Goal: Task Accomplishment & Management: Manage account settings

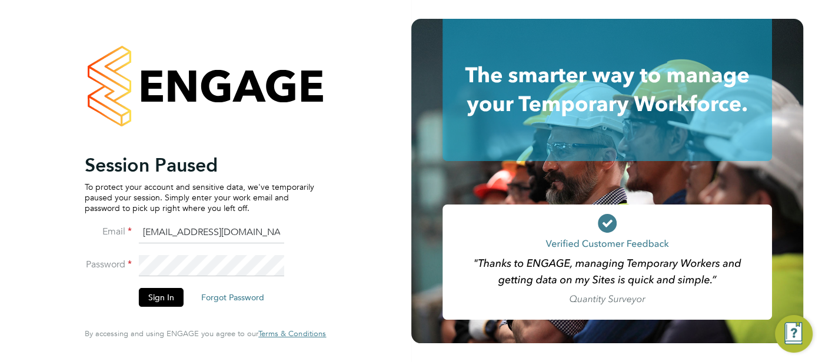
click at [266, 238] on input "pts.templabour@uk.g4s.com" at bounding box center [211, 232] width 145 height 21
type input "[EMAIL_ADDRESS][DOMAIN_NAME]"
click at [155, 294] on button "Sign In" at bounding box center [161, 297] width 45 height 19
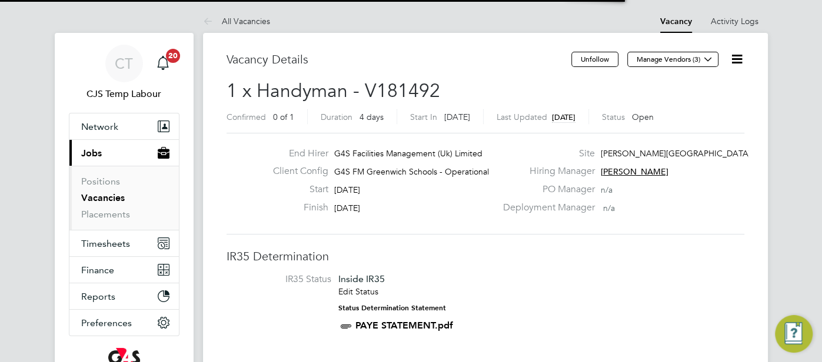
scroll to position [6, 5]
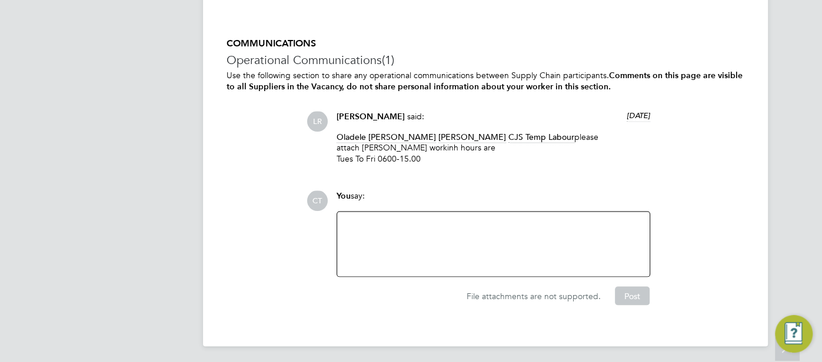
click at [382, 231] on div at bounding box center [493, 244] width 298 height 51
drag, startPoint x: 447, startPoint y: 146, endPoint x: 362, endPoint y: 146, distance: 84.7
click at [362, 146] on p "Oladele Peter Shosanya Monique Maussant CJS Temp Labour please attach Ogunbode …" at bounding box center [492, 148] width 313 height 32
copy p "Ogunbode Afolorunsho"
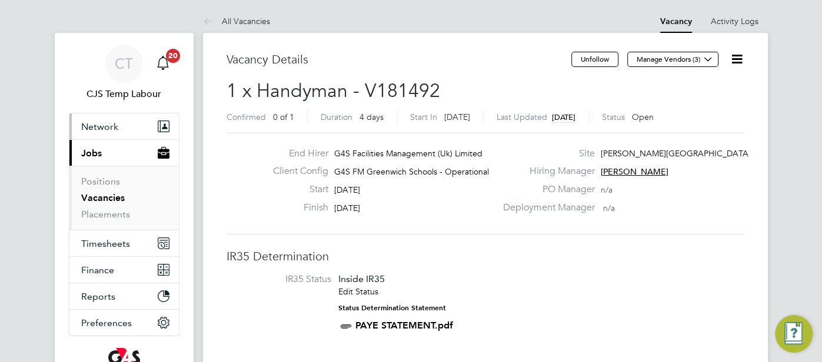
click at [111, 123] on span "Network" at bounding box center [99, 126] width 37 height 11
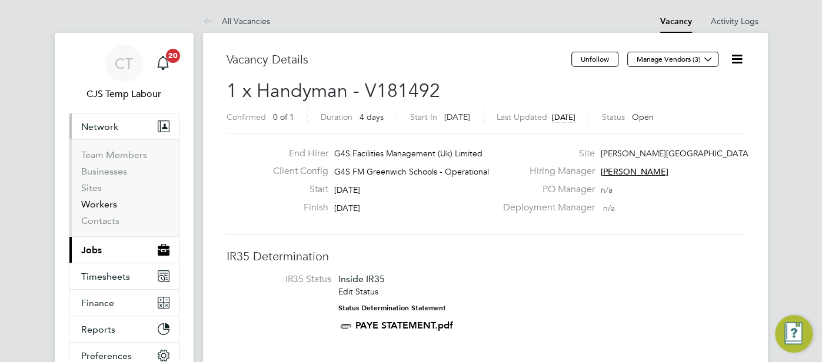
click at [109, 201] on link "Workers" at bounding box center [99, 204] width 36 height 11
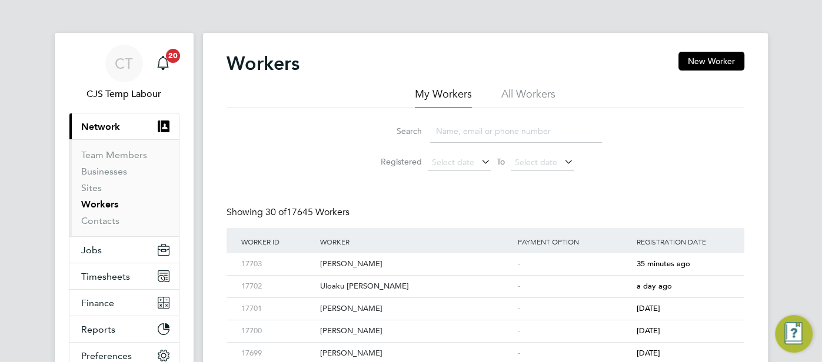
click at [518, 93] on li "All Workers" at bounding box center [528, 97] width 54 height 21
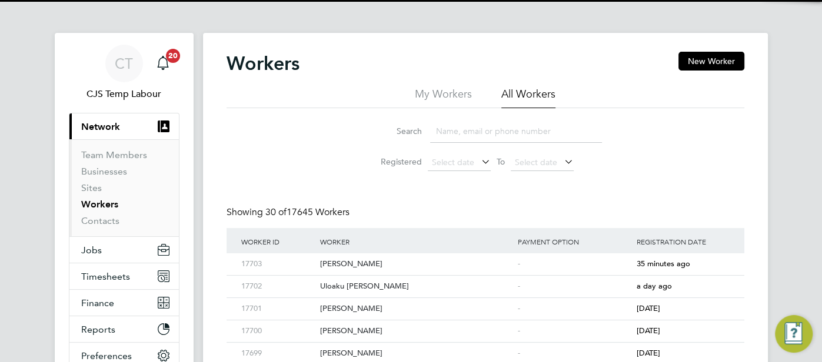
click at [493, 128] on input at bounding box center [516, 131] width 172 height 23
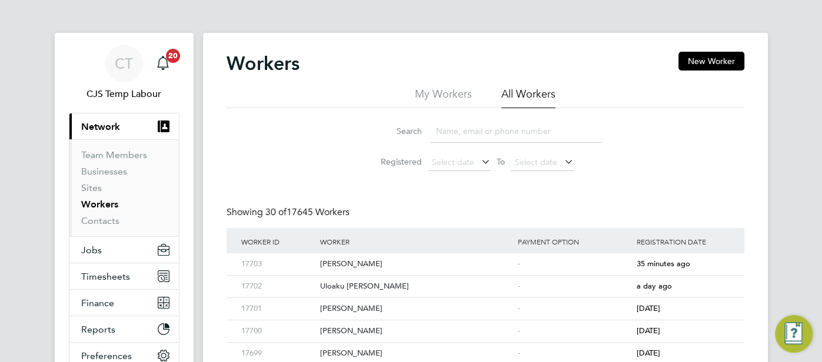
paste input "Ogunbode Afolorunsho"
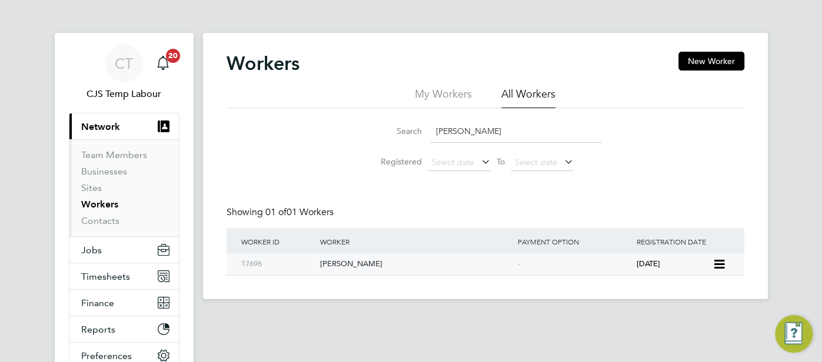
type input "Ogunbode Afolorunsho"
click at [629, 265] on div "-" at bounding box center [574, 264] width 119 height 22
click at [665, 129] on div "Search Ogunbode Afolorunsho Registered Select date To Select date" at bounding box center [485, 142] width 518 height 69
click at [98, 245] on span "Jobs" at bounding box center [91, 250] width 21 height 11
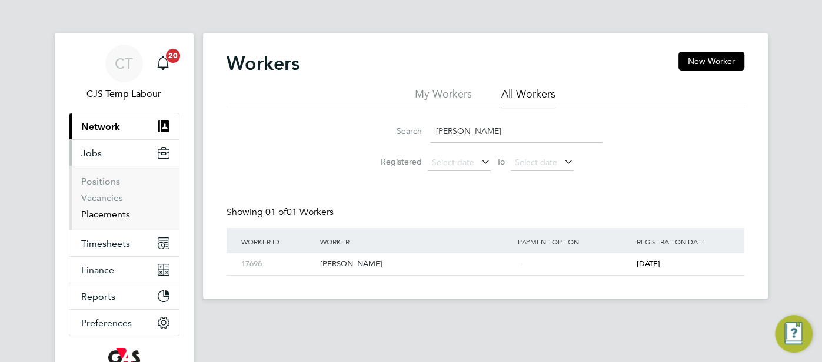
click at [106, 211] on link "Placements" at bounding box center [105, 214] width 49 height 11
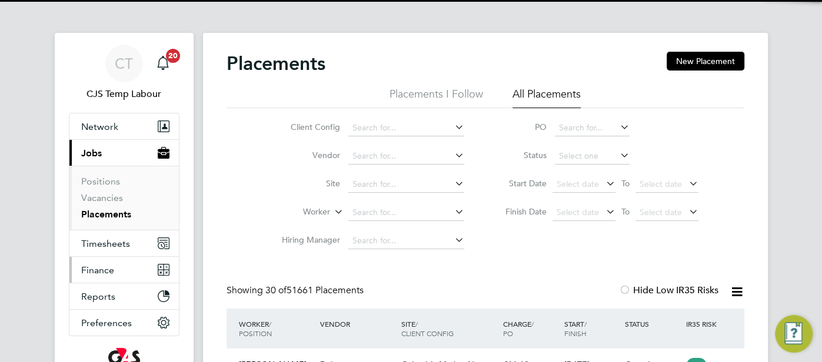
scroll to position [44, 102]
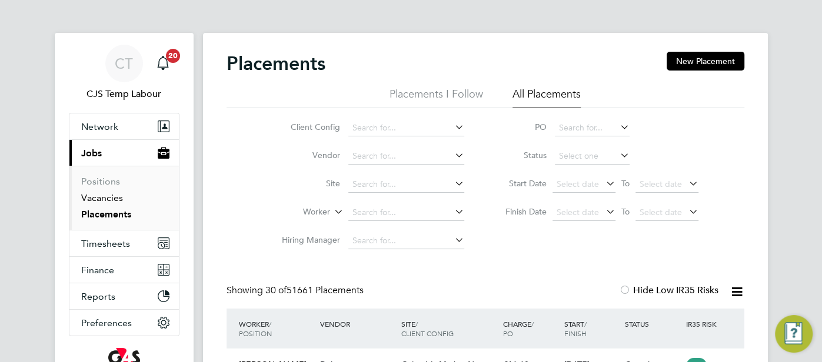
click at [107, 195] on link "Vacancies" at bounding box center [102, 197] width 42 height 11
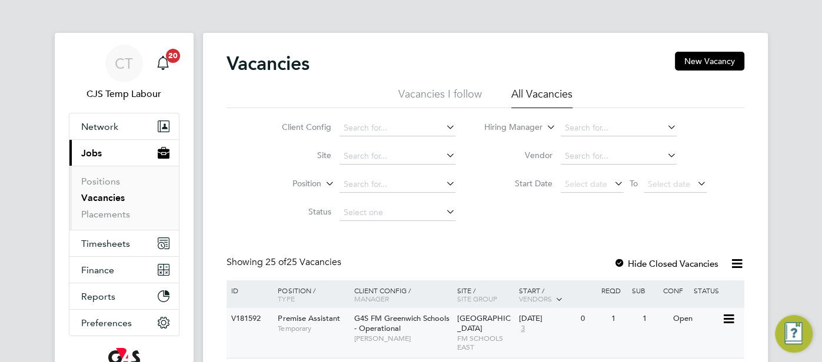
click at [542, 316] on div "08 Oct 2025" at bounding box center [547, 319] width 56 height 10
click at [102, 122] on span "Network" at bounding box center [99, 126] width 37 height 11
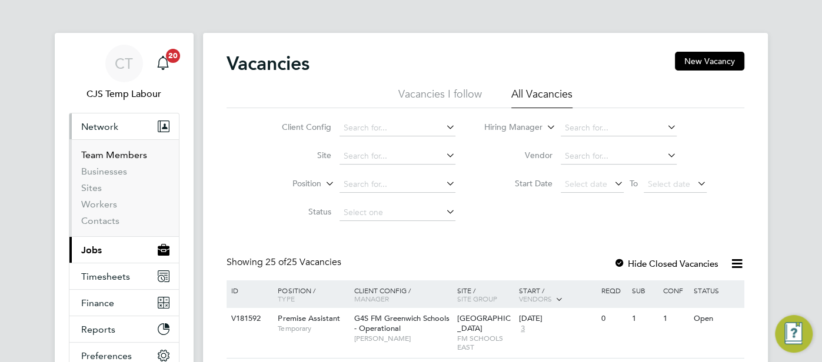
click at [115, 150] on link "Team Members" at bounding box center [114, 154] width 66 height 11
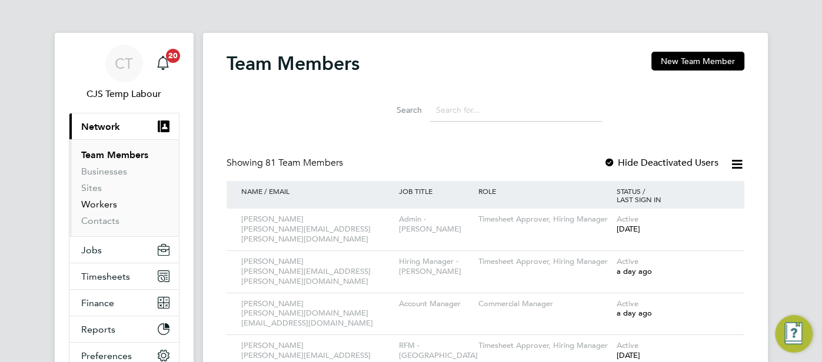
click at [108, 205] on link "Workers" at bounding box center [99, 204] width 36 height 11
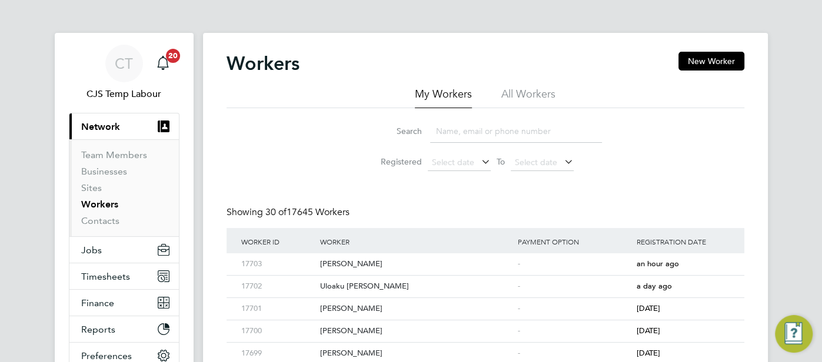
click at [538, 94] on li "All Workers" at bounding box center [528, 97] width 54 height 21
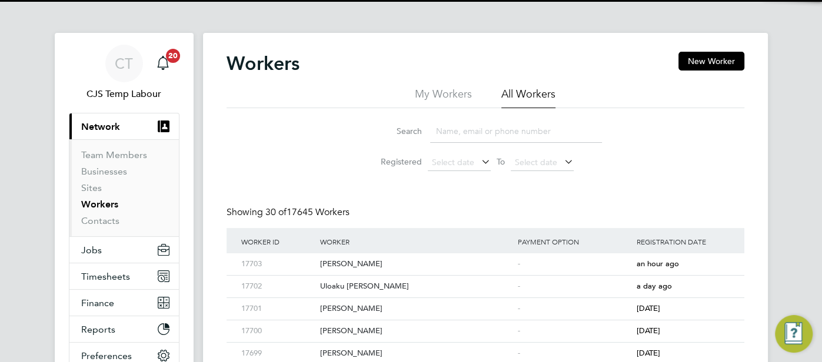
click at [485, 128] on input at bounding box center [516, 131] width 172 height 23
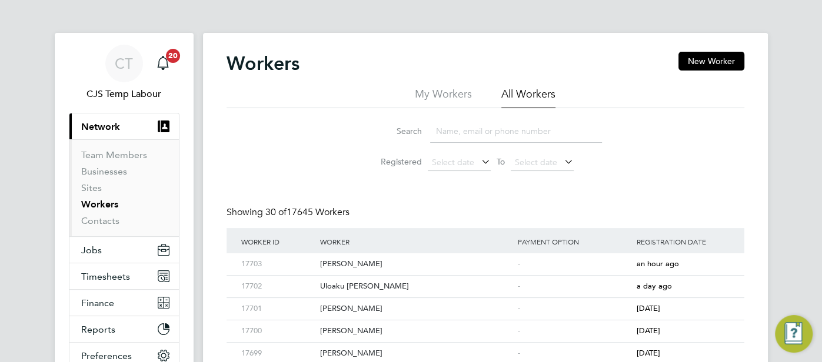
paste input "Rapheal Kasangu"
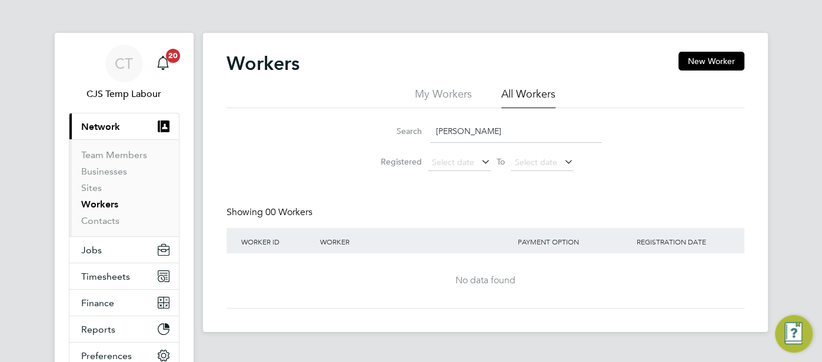
click at [468, 134] on input "Rapheal Kasangu" at bounding box center [516, 131] width 172 height 23
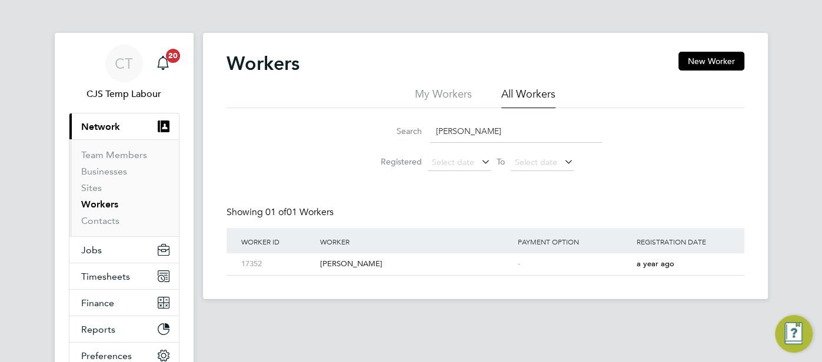
drag, startPoint x: 506, startPoint y: 133, endPoint x: 429, endPoint y: 131, distance: 77.1
click at [426, 132] on div "Search Raphael Kasangu" at bounding box center [485, 131] width 233 height 23
type input "Raphael Kasangu"
click at [650, 269] on div "a year ago" at bounding box center [672, 264] width 79 height 22
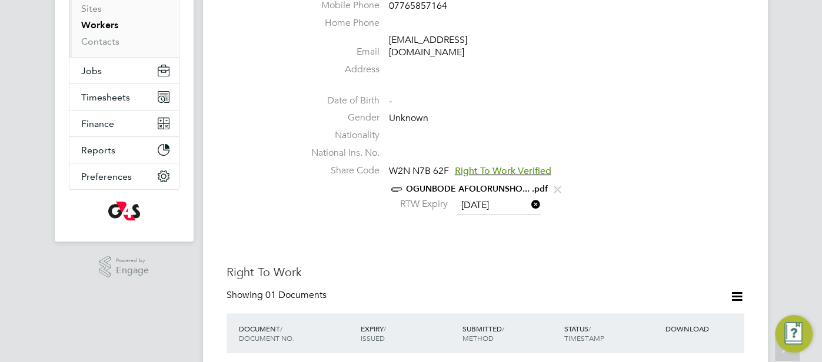
scroll to position [117, 0]
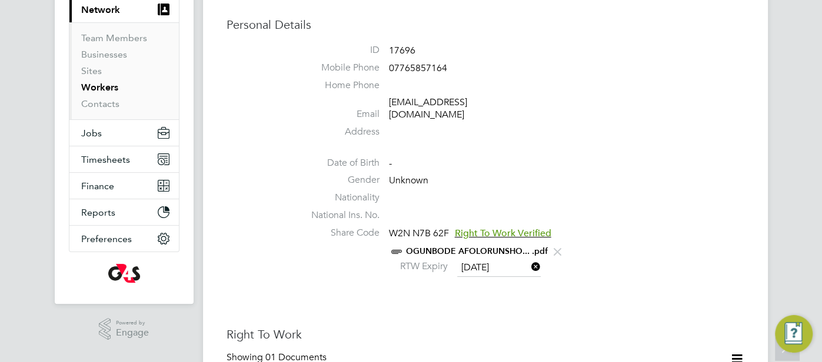
click at [481, 246] on link "OGUNBODE AFOLORUNSHO... .pdf" at bounding box center [477, 251] width 142 height 10
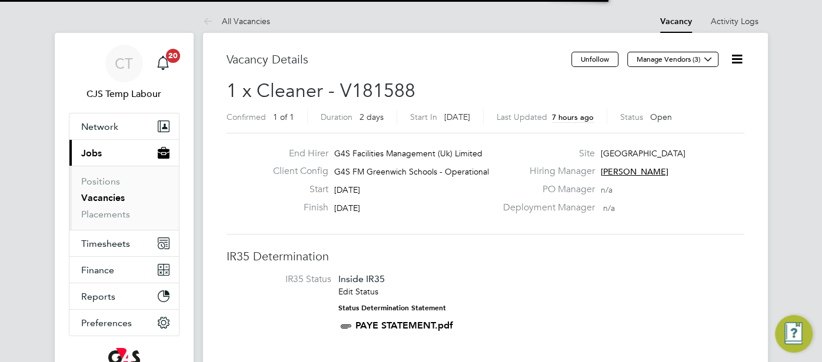
scroll to position [6, 5]
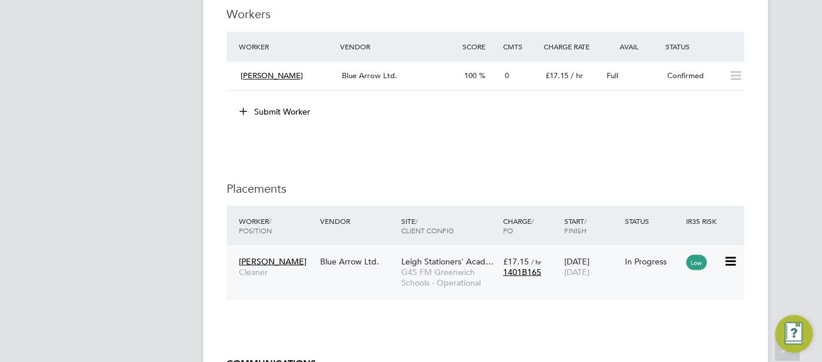
click at [640, 258] on div "In Progress" at bounding box center [652, 261] width 55 height 11
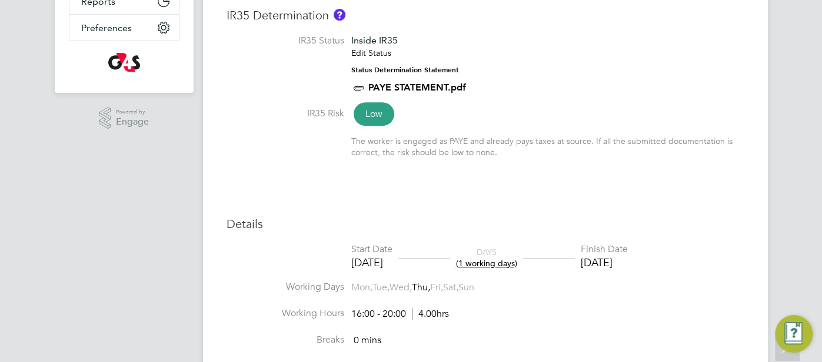
scroll to position [68, 0]
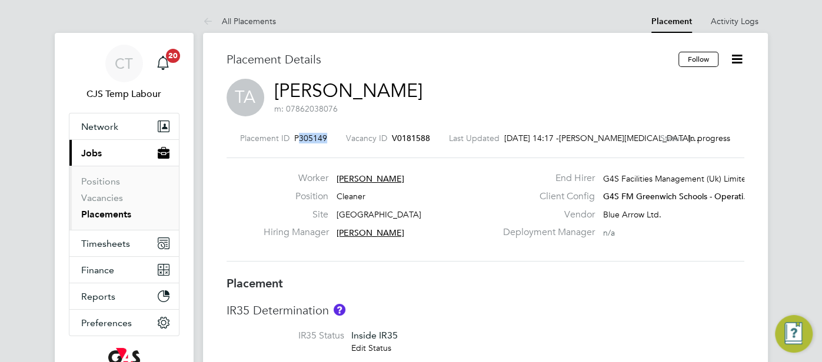
drag, startPoint x: 335, startPoint y: 139, endPoint x: 308, endPoint y: 139, distance: 27.1
click at [308, 139] on div "Placement ID P305149 Vacancy ID V0181588 Last Updated 01 Oct 2025, 14:17 - Cosm…" at bounding box center [485, 138] width 518 height 11
copy span "305149"
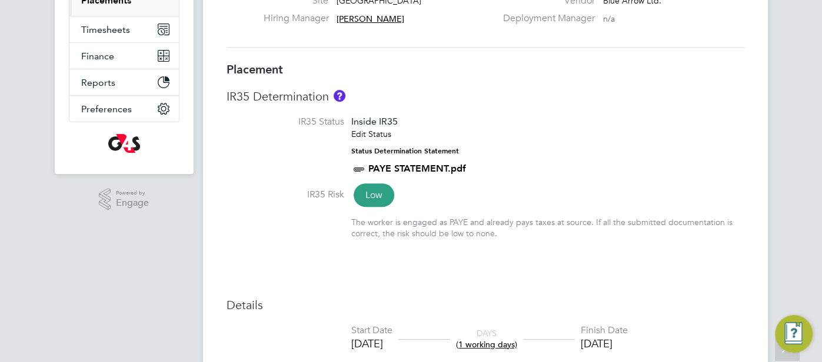
scroll to position [0, 0]
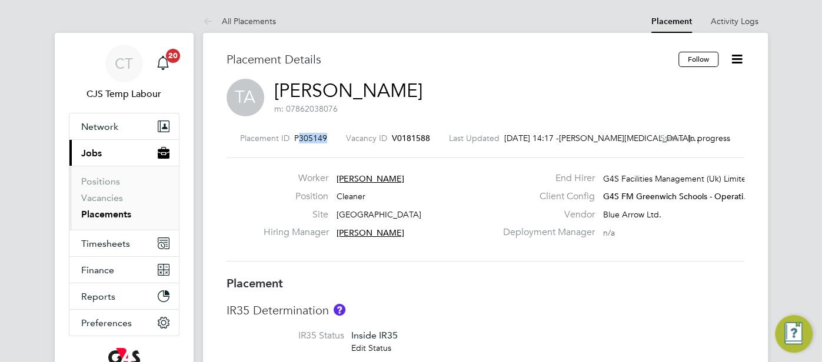
click at [289, 91] on link "[PERSON_NAME]" at bounding box center [348, 90] width 148 height 23
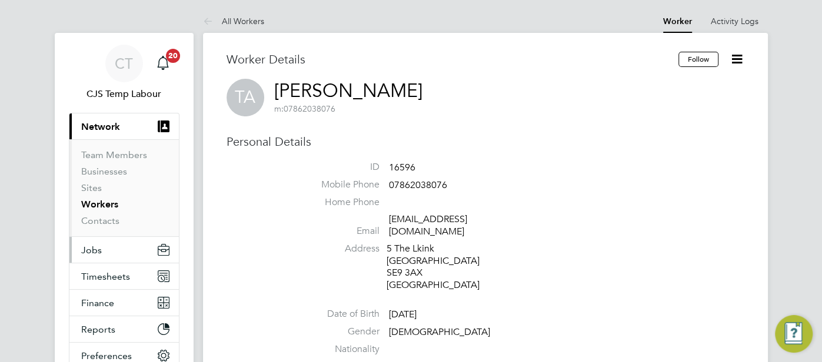
click at [106, 251] on button "Jobs" at bounding box center [123, 250] width 109 height 26
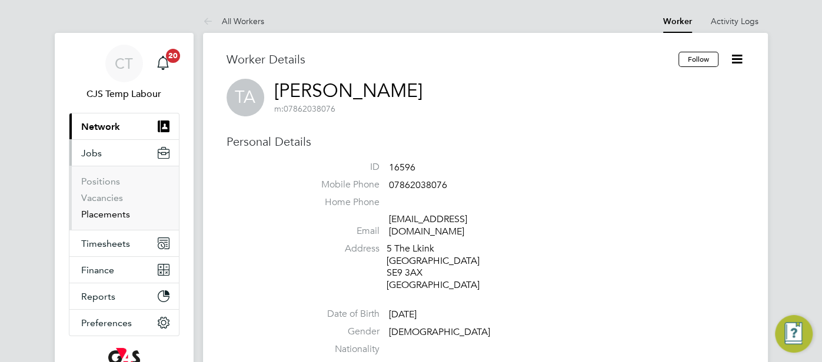
click at [121, 211] on link "Placements" at bounding box center [105, 214] width 49 height 11
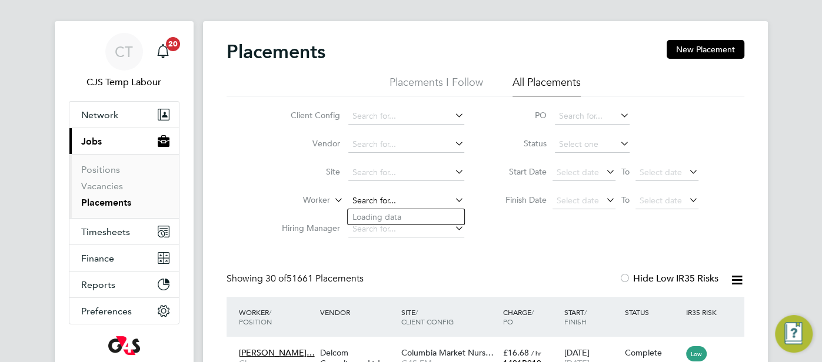
click at [387, 202] on input at bounding box center [406, 201] width 116 height 16
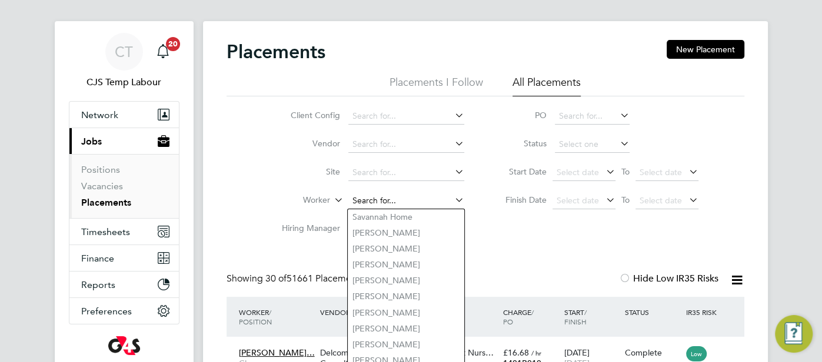
paste input "Taiwo Ajao Cleaner Blue Arrow Ltd. 305087 3/10/2025"
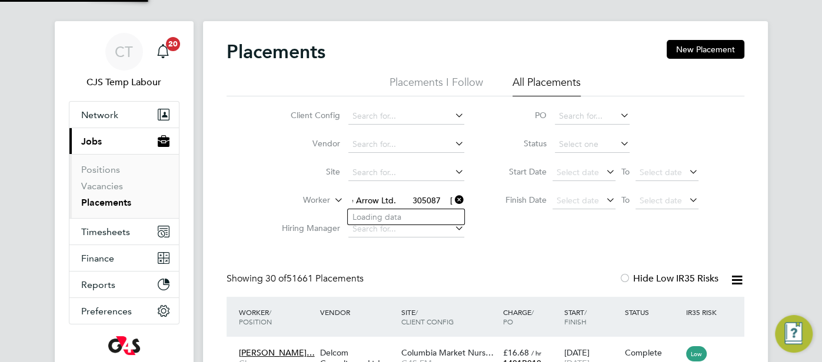
drag, startPoint x: 363, startPoint y: 196, endPoint x: 465, endPoint y: 196, distance: 102.3
click at [464, 196] on li "Worker Taiwo Ajao Cleaner Blue Arrow Ltd. 305087 3/10/2025" at bounding box center [368, 201] width 221 height 28
drag, startPoint x: 380, startPoint y: 198, endPoint x: 481, endPoint y: 205, distance: 100.9
click at [466, 199] on li "Worker Taiwo Ajao Cleaner Blue Arrow L" at bounding box center [368, 201] width 221 height 28
type input "[PERSON_NAME]"
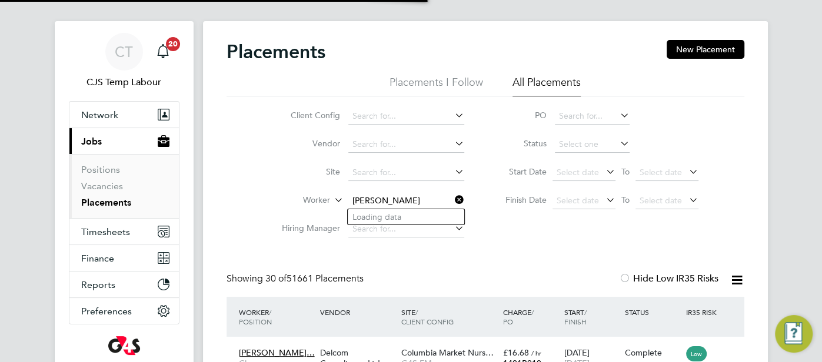
click at [511, 274] on div "Showing 30 of 51661 Placements Hide Low IR35 Risks" at bounding box center [485, 285] width 518 height 24
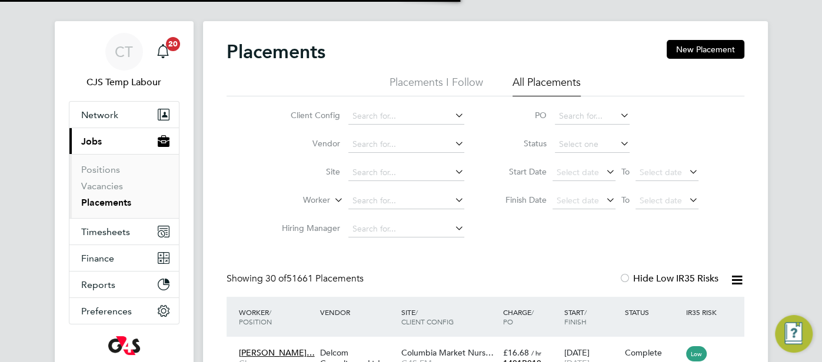
click at [417, 210] on li "Worker" at bounding box center [368, 201] width 221 height 28
click at [391, 203] on input at bounding box center [406, 201] width 116 height 16
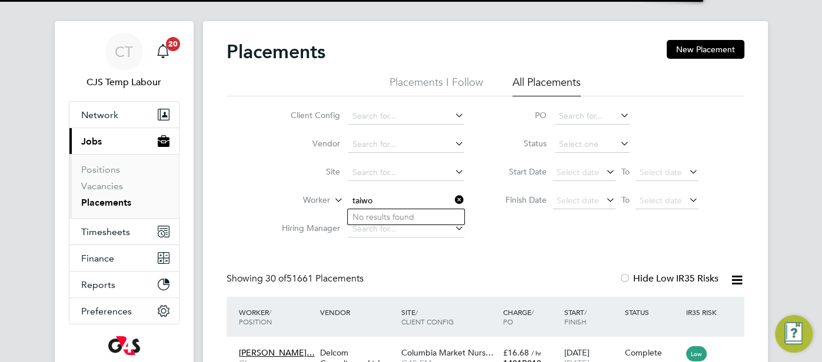
type input "taiwo"
click at [428, 218] on li "No results found" at bounding box center [406, 216] width 116 height 15
click at [385, 202] on input at bounding box center [406, 201] width 116 height 16
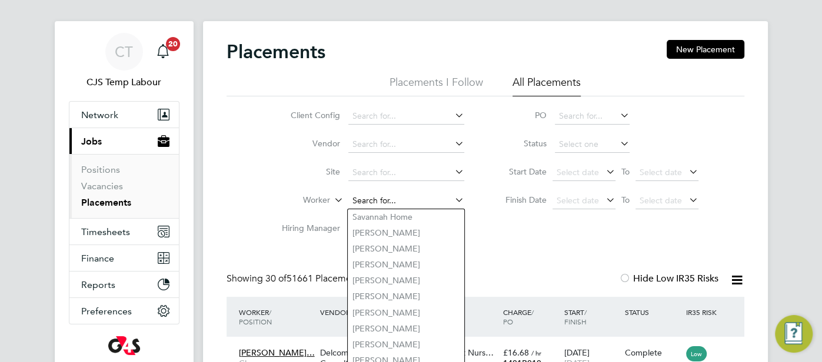
click at [397, 200] on input at bounding box center [406, 201] width 116 height 16
paste input "[PERSON_NAME]"
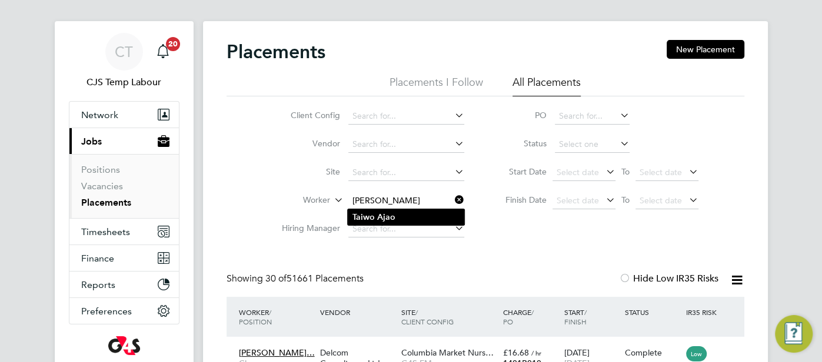
type input "[PERSON_NAME]"
click at [408, 216] on li "Taiwo Ajao" at bounding box center [406, 217] width 116 height 16
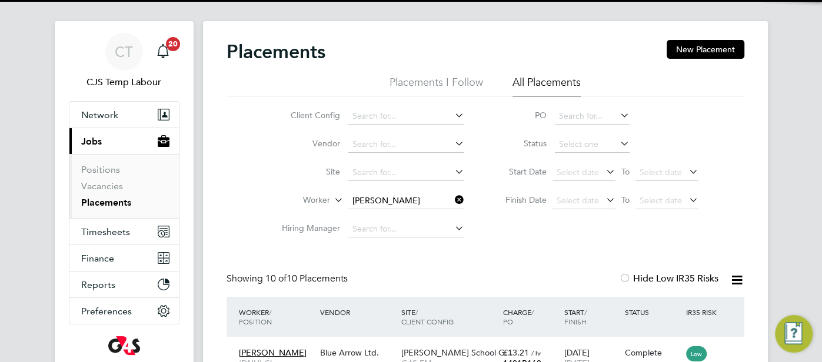
scroll to position [44, 102]
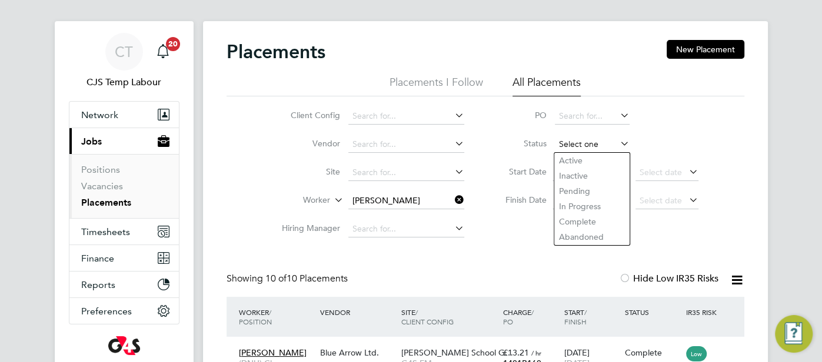
click at [578, 147] on input at bounding box center [592, 144] width 75 height 16
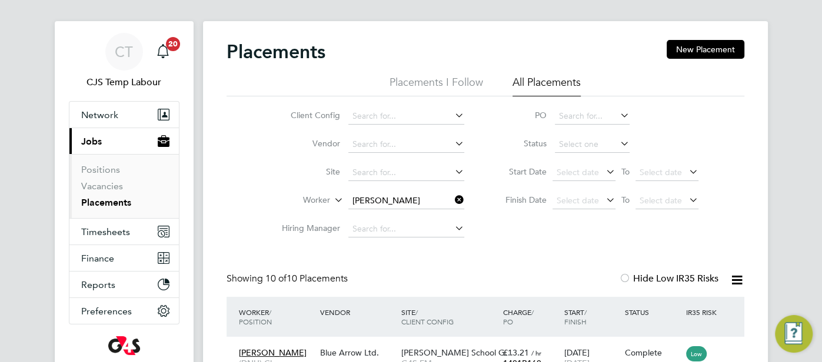
click at [588, 161] on li "Active" at bounding box center [591, 160] width 75 height 15
type input "Active"
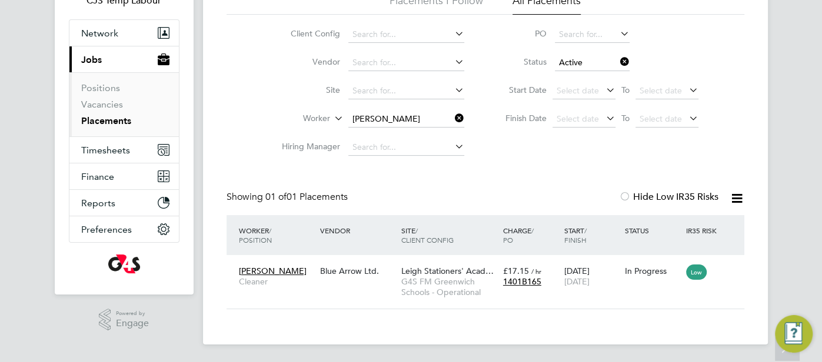
click at [739, 200] on icon at bounding box center [736, 198] width 15 height 15
click at [693, 225] on li "Download Placements Report" at bounding box center [678, 226] width 125 height 16
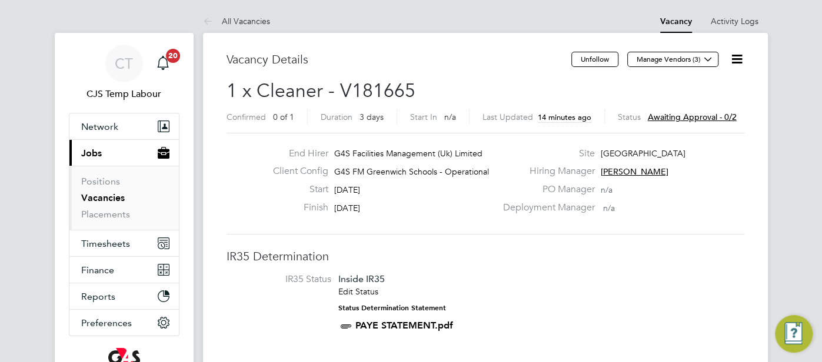
click at [738, 61] on icon at bounding box center [736, 59] width 15 height 15
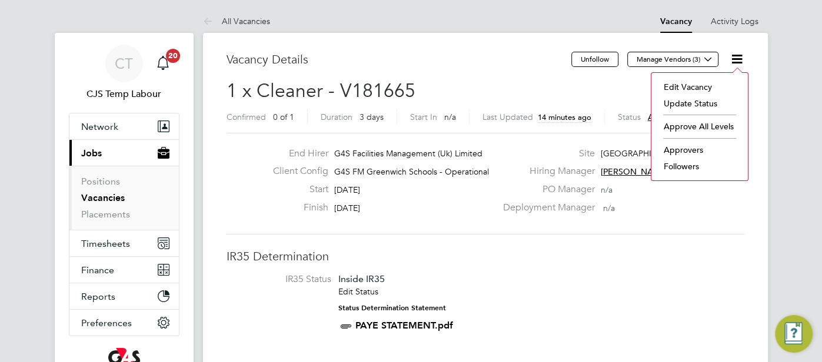
click at [713, 126] on li "Approve All Levels" at bounding box center [699, 126] width 85 height 16
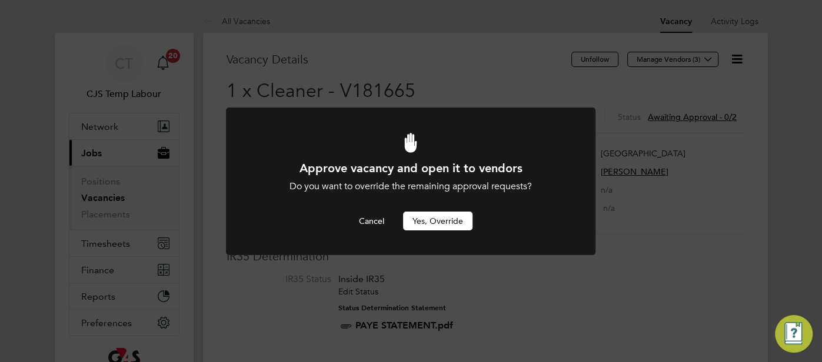
click at [441, 226] on button "Yes, Override" at bounding box center [437, 221] width 69 height 19
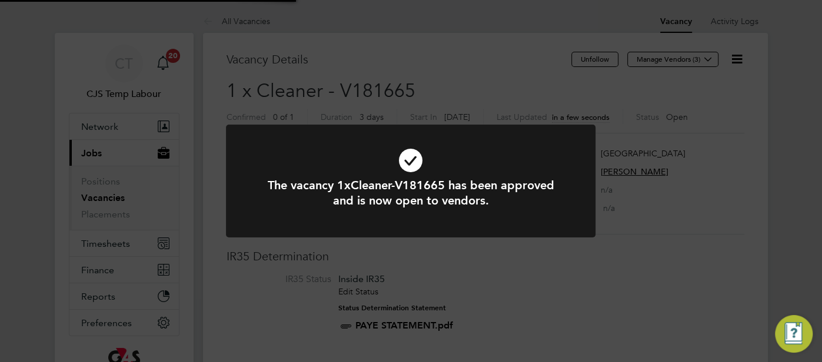
scroll to position [35, 82]
click at [409, 164] on icon at bounding box center [411, 161] width 306 height 46
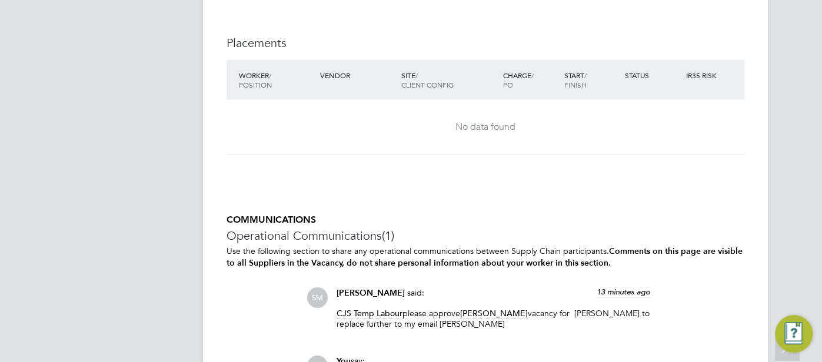
scroll to position [1583, 0]
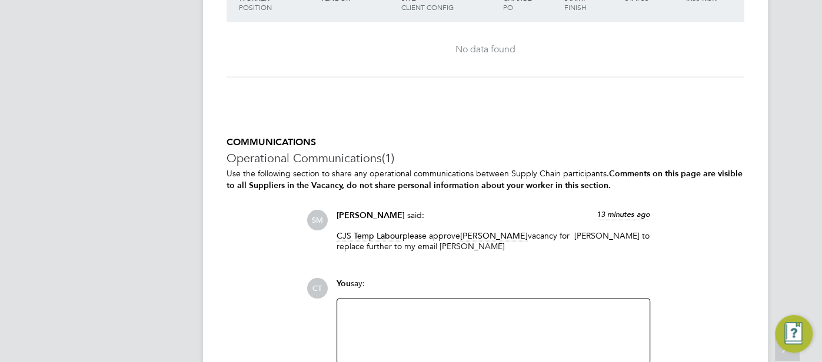
click at [438, 315] on div at bounding box center [493, 331] width 298 height 51
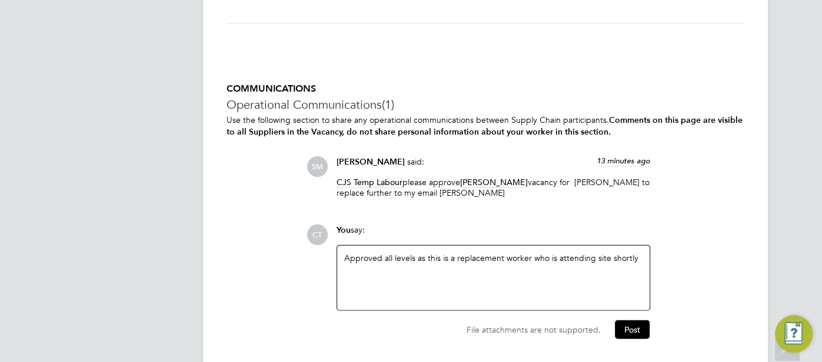
scroll to position [1642, 0]
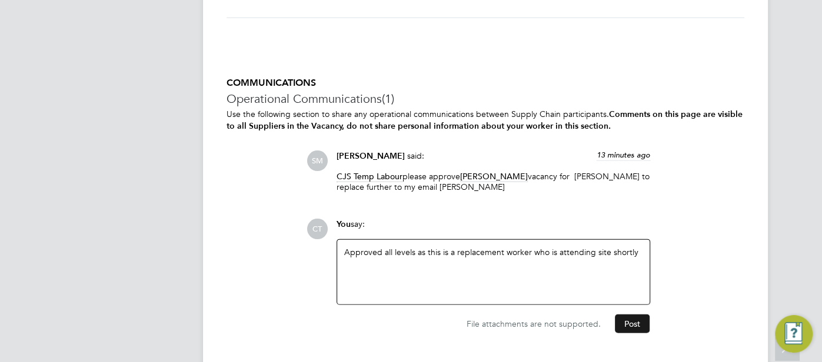
click at [632, 323] on button "Post" at bounding box center [632, 324] width 35 height 19
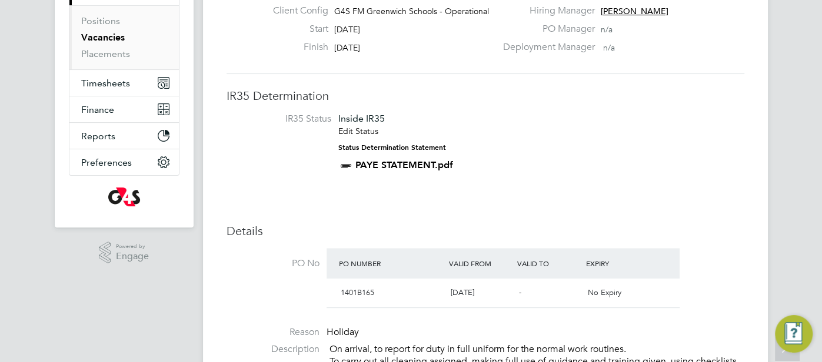
scroll to position [0, 0]
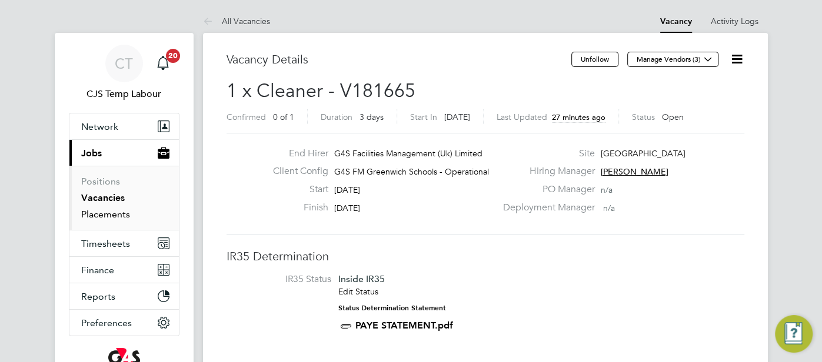
click at [111, 213] on link "Placements" at bounding box center [105, 214] width 49 height 11
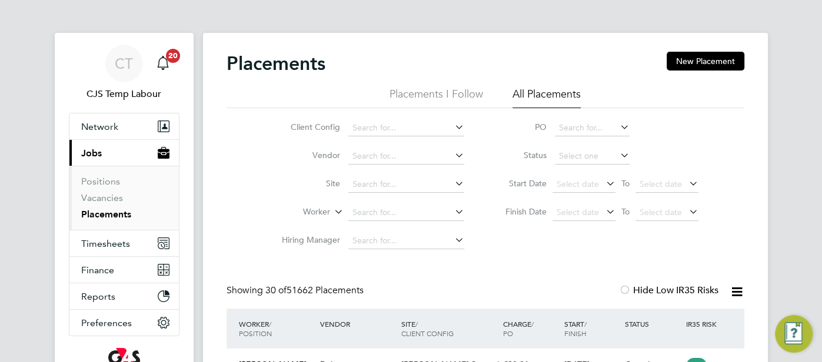
scroll to position [44, 102]
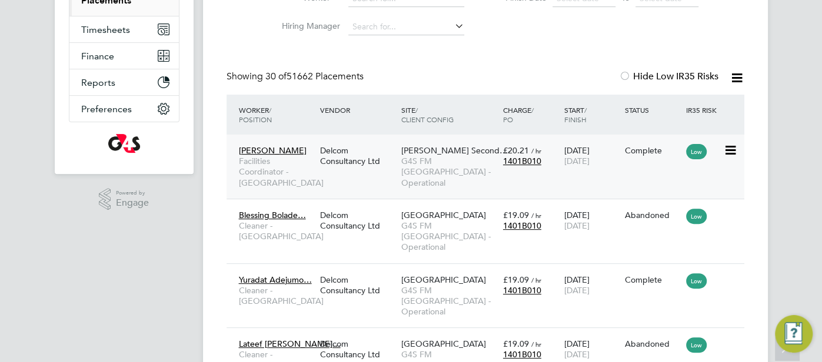
click at [546, 149] on div "£20.21 / hr 1401B010" at bounding box center [530, 155] width 61 height 33
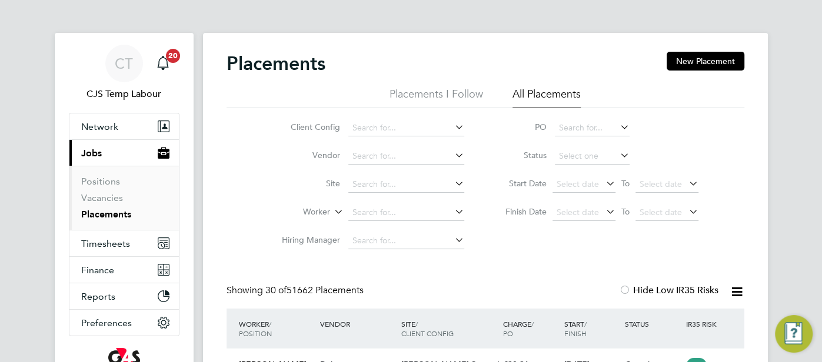
scroll to position [0, 0]
click at [563, 159] on input at bounding box center [592, 156] width 75 height 16
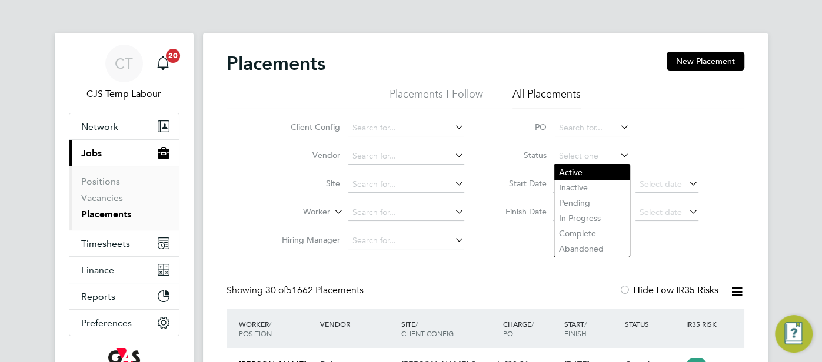
click at [568, 171] on li "Active" at bounding box center [591, 172] width 75 height 15
type input "Active"
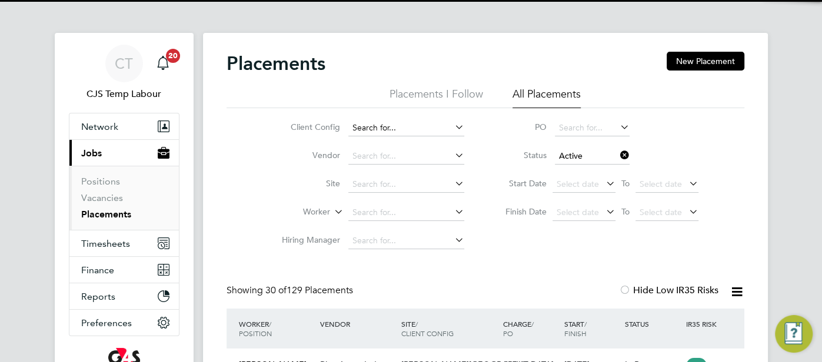
scroll to position [44, 102]
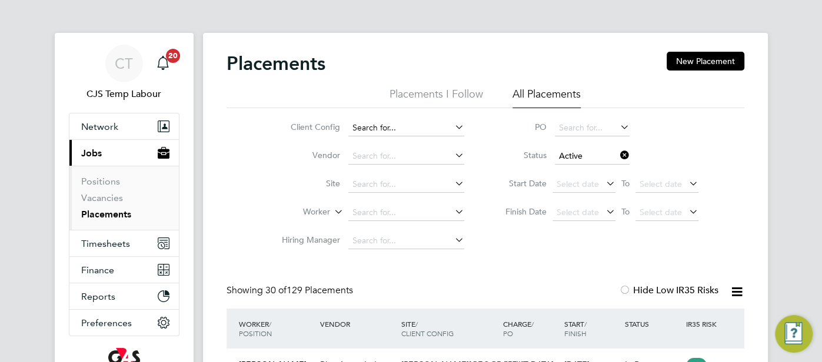
click at [367, 125] on input at bounding box center [406, 128] width 116 height 16
click at [414, 157] on li "G4S FM Tower Hamlets - Operational" at bounding box center [429, 160] width 162 height 16
type input "G4S FM [GEOGRAPHIC_DATA] - Operational"
click at [740, 293] on icon at bounding box center [736, 292] width 15 height 15
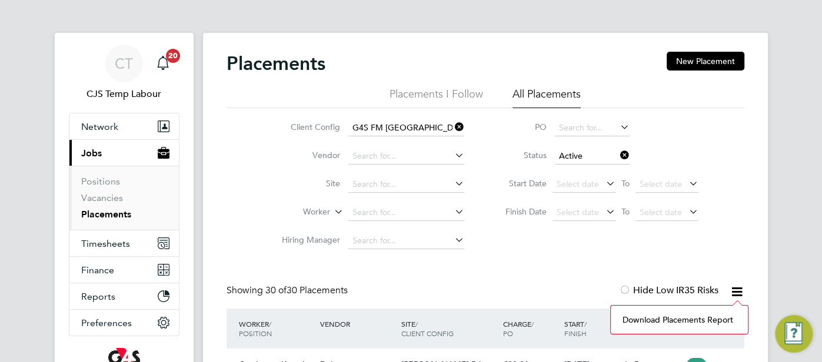
click at [702, 318] on li "Download Placements Report" at bounding box center [678, 320] width 125 height 16
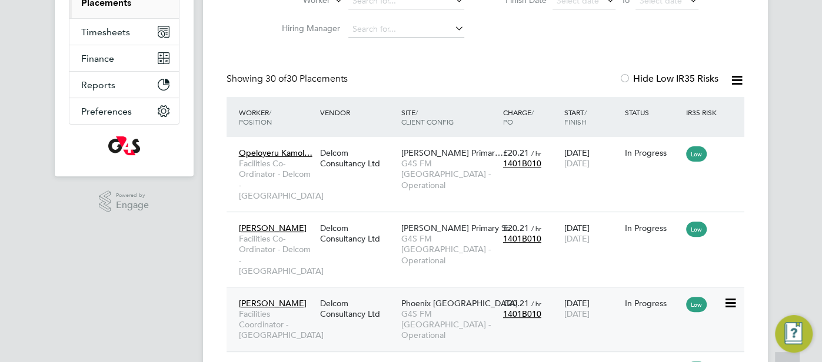
scroll to position [214, 0]
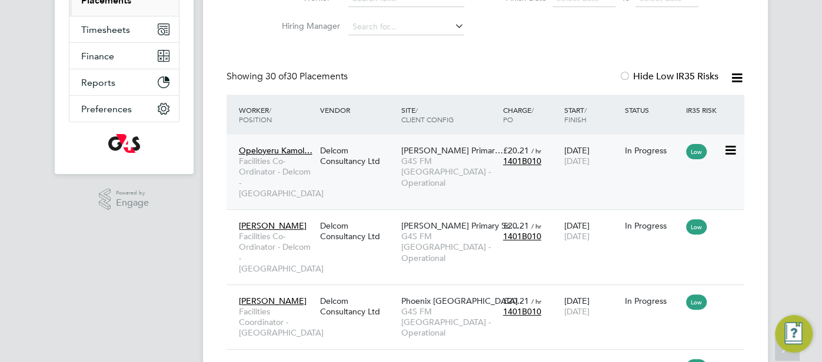
click at [395, 163] on div "Delcom Consultancy Ltd" at bounding box center [357, 155] width 81 height 33
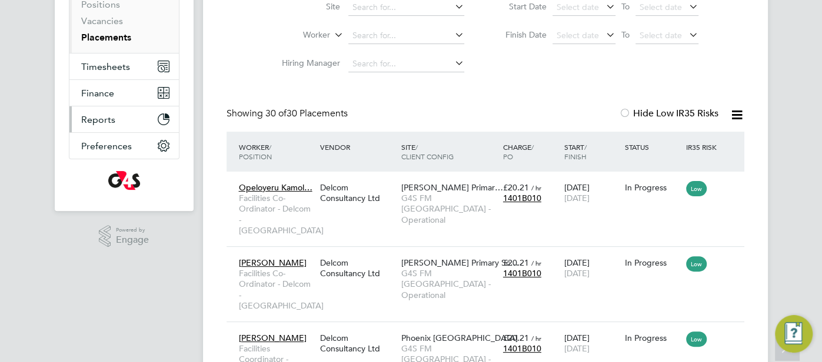
scroll to position [169, 0]
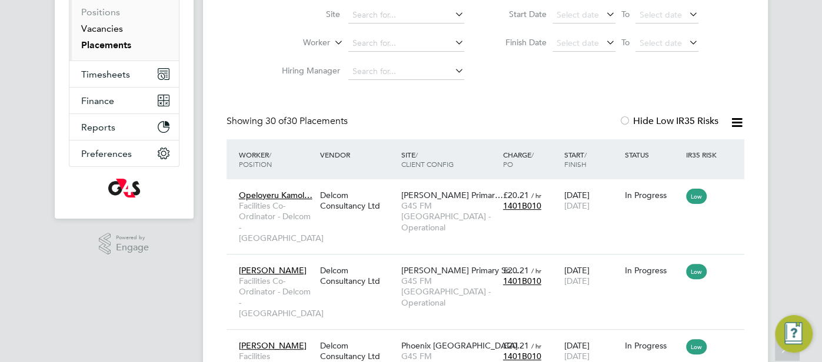
click at [110, 30] on link "Vacancies" at bounding box center [102, 28] width 42 height 11
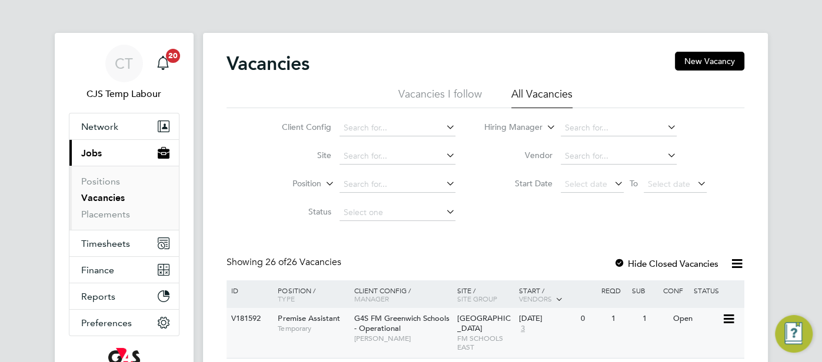
click at [472, 320] on span "[GEOGRAPHIC_DATA]" at bounding box center [484, 323] width 54 height 20
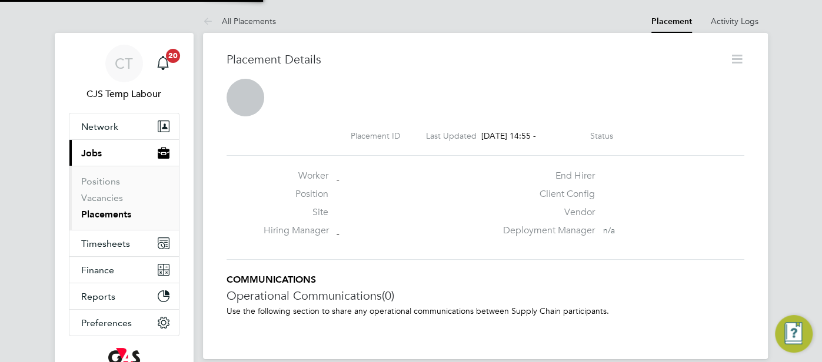
scroll to position [6, 6]
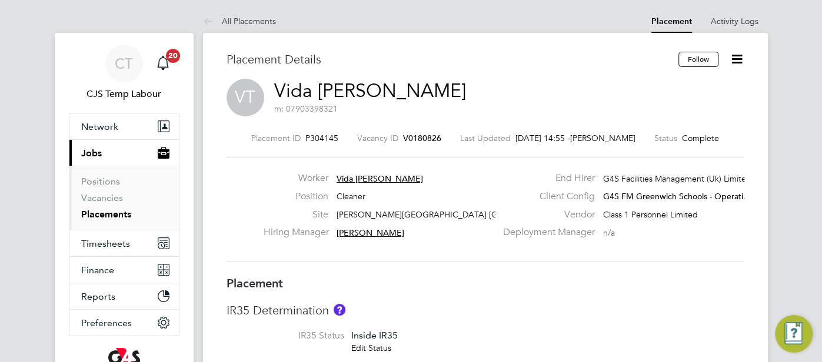
type input "[PERSON_NAME]"
type input "[DATE]"
type input "16:00"
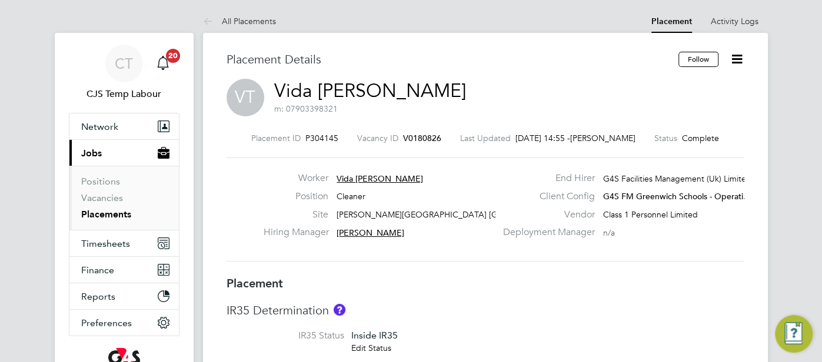
type input "21:00"
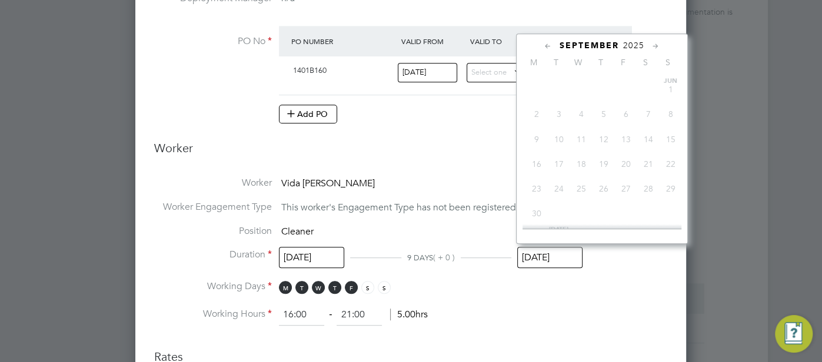
click at [550, 250] on input "[DATE]" at bounding box center [549, 258] width 65 height 22
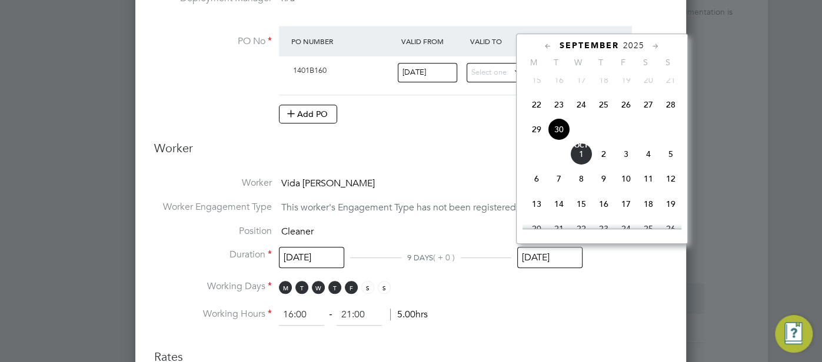
click at [672, 165] on span "5" at bounding box center [670, 154] width 22 height 22
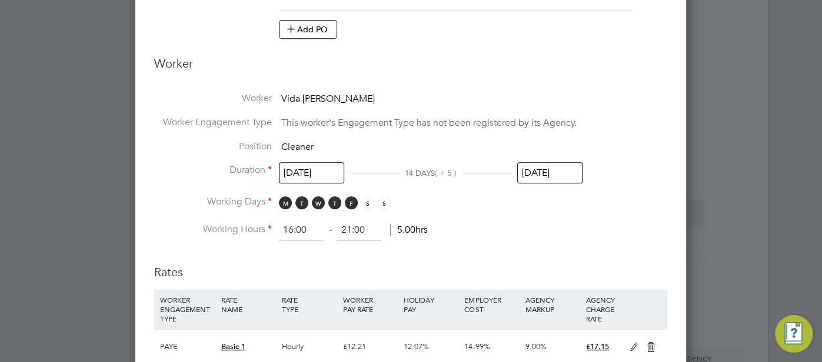
click at [542, 172] on input "[DATE]" at bounding box center [549, 173] width 65 height 22
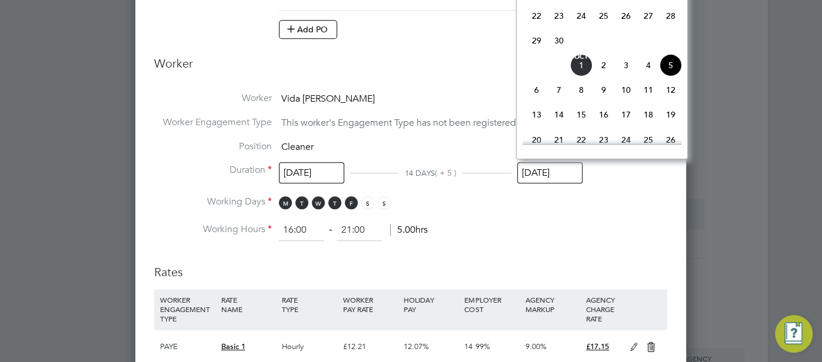
click at [624, 97] on span "10" at bounding box center [626, 90] width 22 height 22
type input "[DATE]"
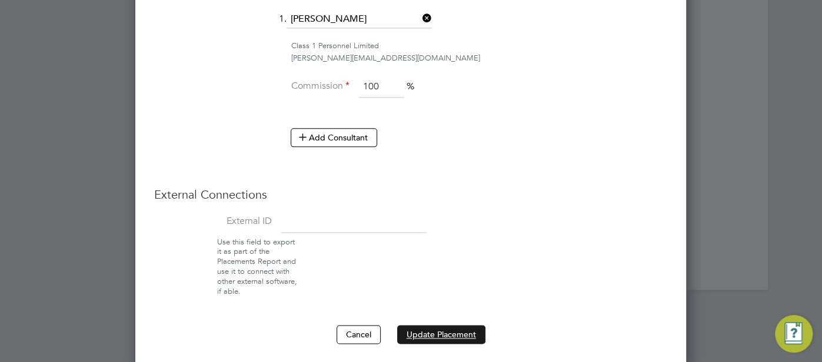
click at [441, 333] on button "Update Placement" at bounding box center [441, 334] width 88 height 19
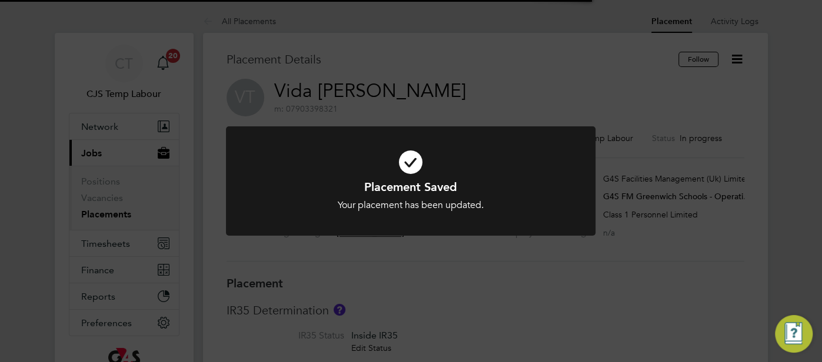
click at [410, 165] on icon at bounding box center [411, 162] width 306 height 46
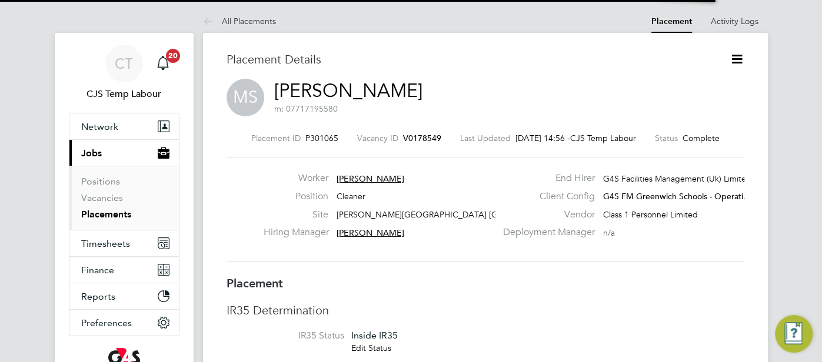
scroll to position [18, 232]
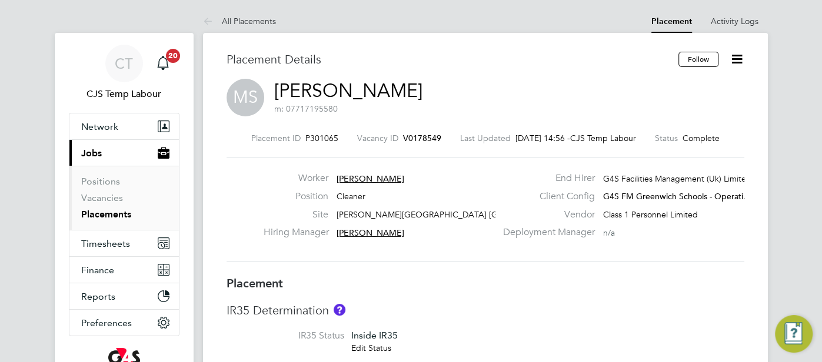
type input "[PERSON_NAME]"
type input "[DATE]"
type input "16:00"
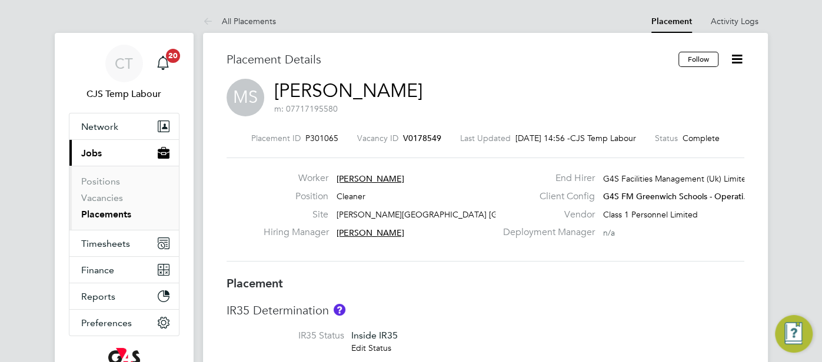
type input "21:00"
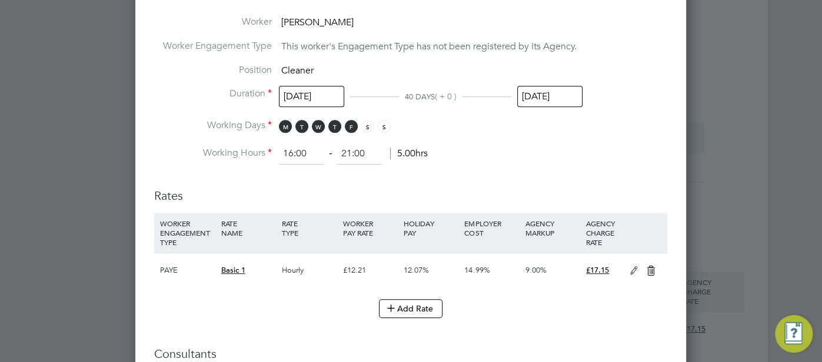
click at [528, 95] on input "[DATE]" at bounding box center [549, 97] width 65 height 22
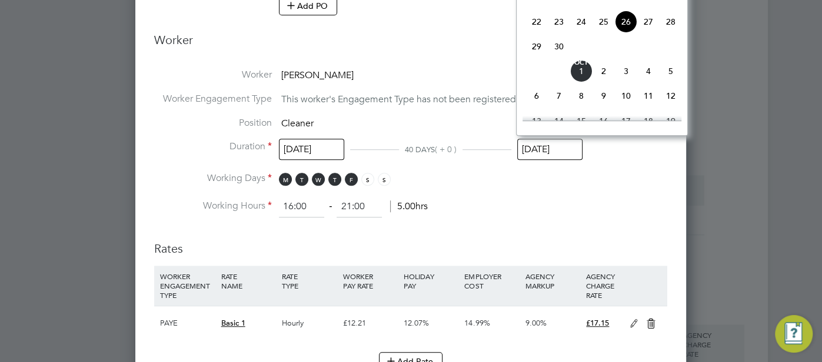
click at [622, 105] on span "10" at bounding box center [626, 96] width 22 height 22
type input "[DATE]"
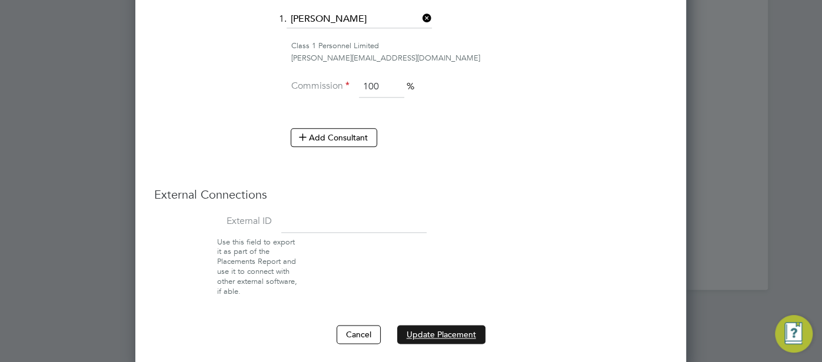
click at [443, 329] on button "Update Placement" at bounding box center [441, 334] width 88 height 19
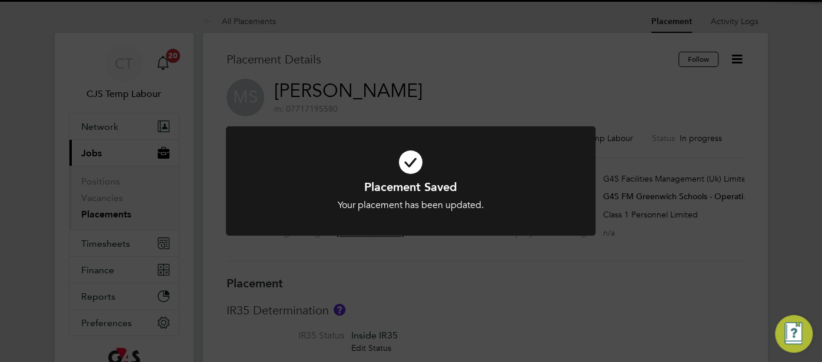
click at [410, 156] on icon at bounding box center [411, 162] width 306 height 46
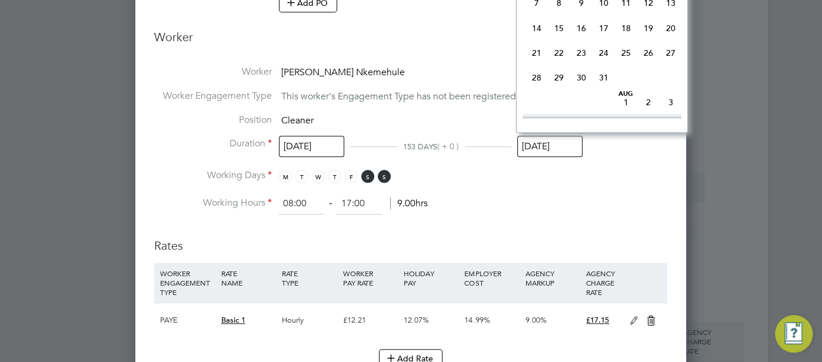
click at [564, 145] on input "[DATE]" at bounding box center [549, 147] width 65 height 22
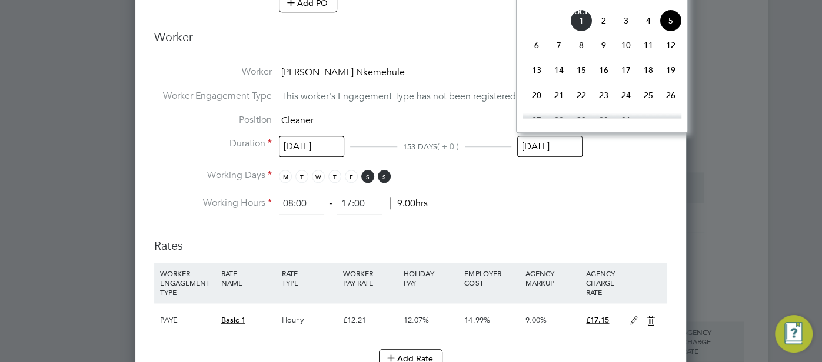
click at [668, 54] on span "12" at bounding box center [670, 45] width 22 height 22
type input "[DATE]"
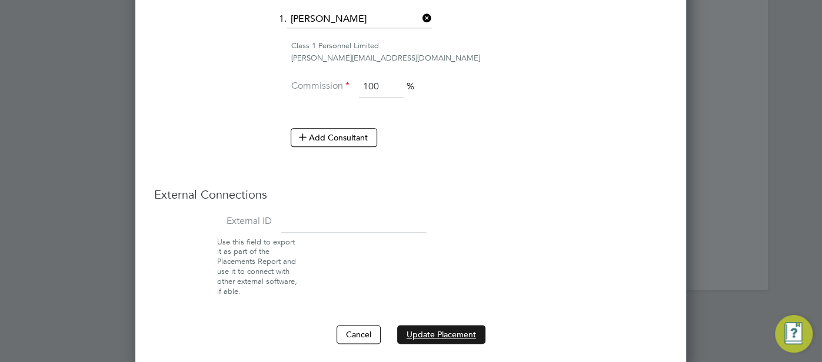
click at [456, 333] on button "Update Placement" at bounding box center [441, 334] width 88 height 19
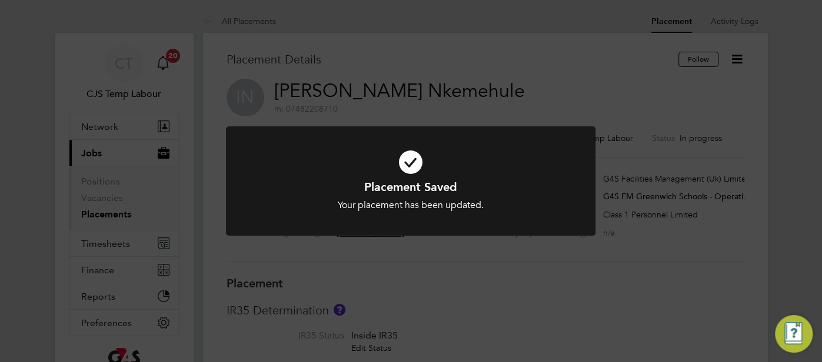
click at [415, 162] on icon at bounding box center [411, 162] width 306 height 46
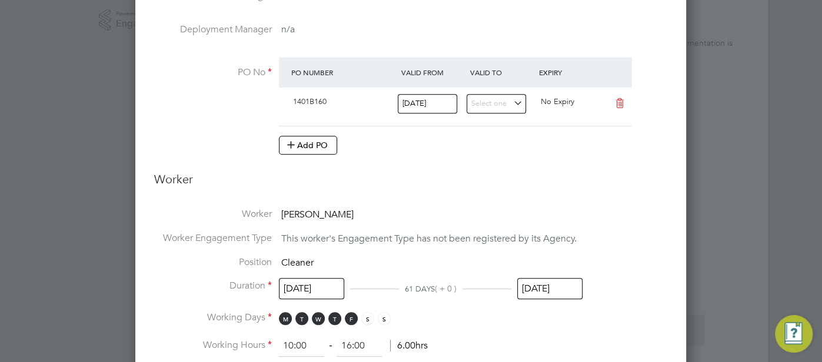
click at [573, 282] on input "[DATE]" at bounding box center [549, 289] width 65 height 22
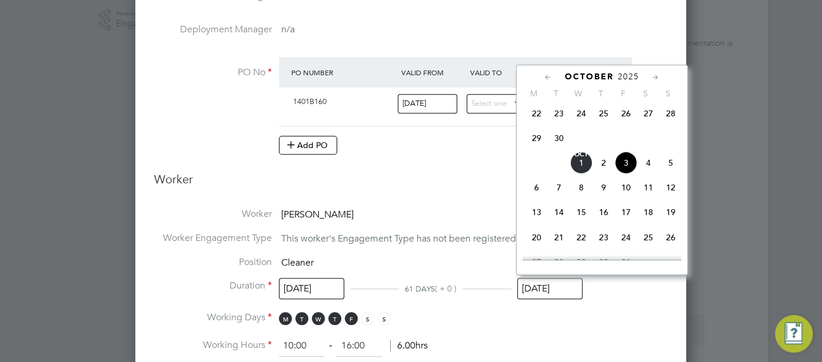
click at [627, 191] on span "10" at bounding box center [626, 187] width 22 height 22
type input "[DATE]"
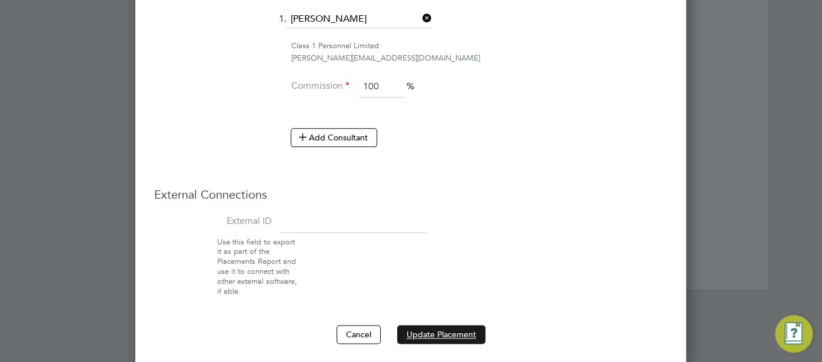
click at [449, 336] on button "Update Placement" at bounding box center [441, 334] width 88 height 19
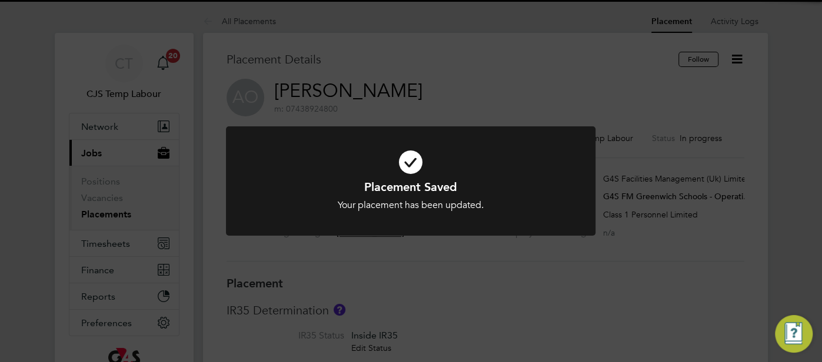
click at [403, 162] on icon at bounding box center [411, 162] width 306 height 46
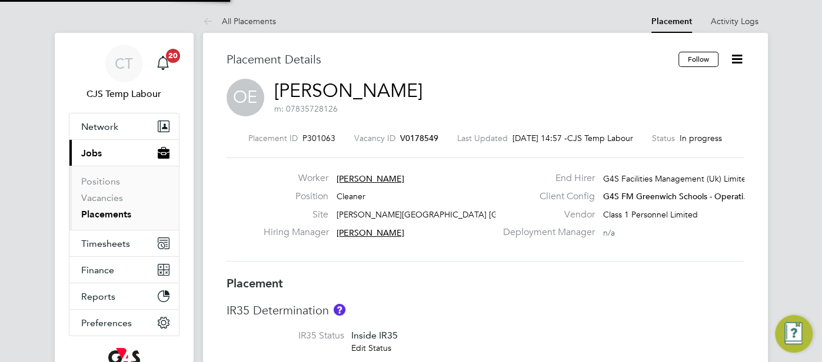
type input "[PERSON_NAME]"
type input "[DATE]"
type input "16:00"
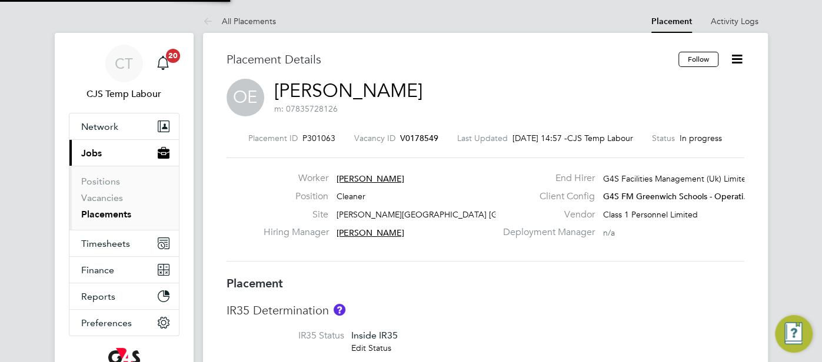
type input "21:00"
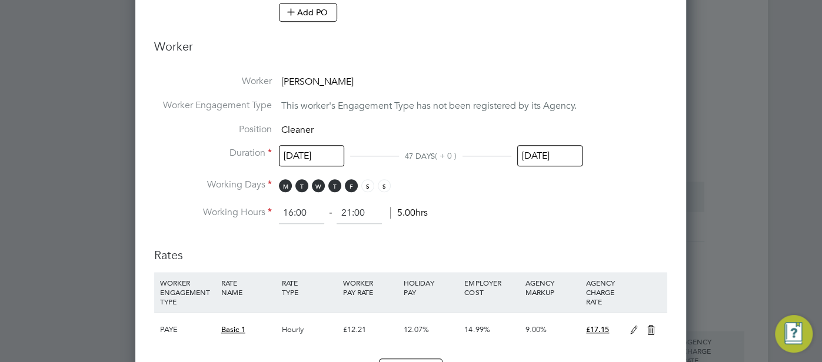
click at [565, 154] on input "[DATE]" at bounding box center [549, 156] width 65 height 22
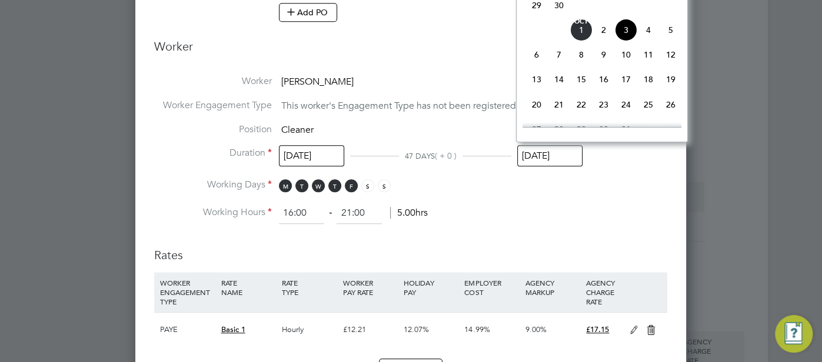
drag, startPoint x: 628, startPoint y: 65, endPoint x: 637, endPoint y: 83, distance: 20.5
click at [628, 65] on span "10" at bounding box center [626, 55] width 22 height 22
type input "[DATE]"
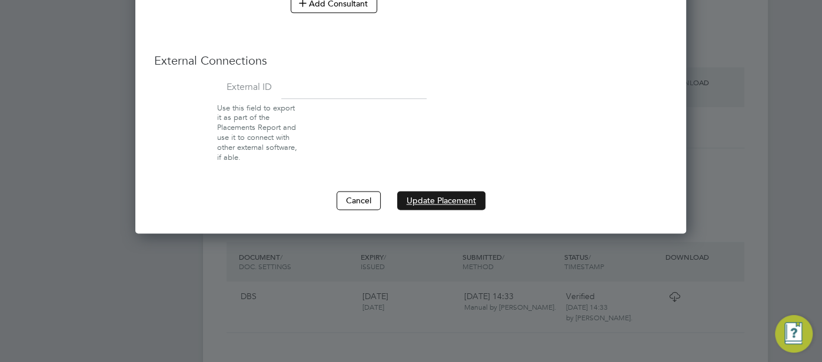
click at [446, 202] on button "Update Placement" at bounding box center [441, 200] width 88 height 19
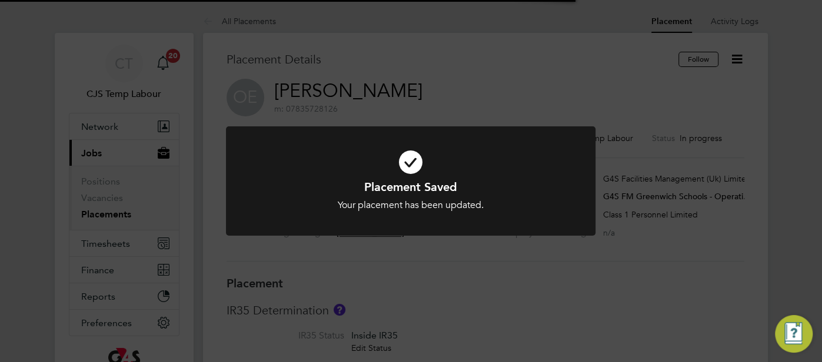
click at [410, 167] on icon at bounding box center [411, 162] width 306 height 46
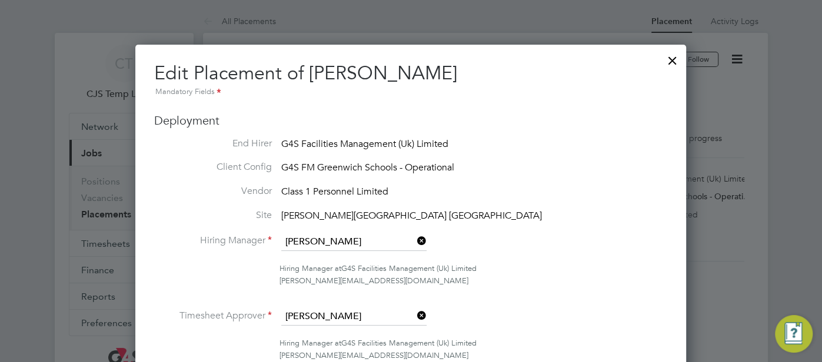
click at [670, 57] on div at bounding box center [672, 57] width 21 height 21
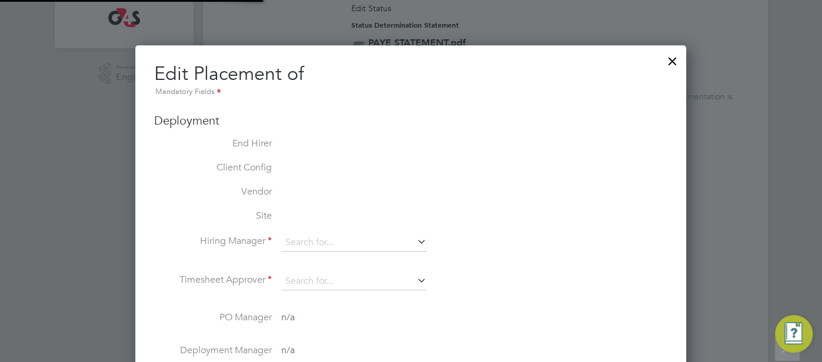
type input "[PERSON_NAME]"
type input "[DATE]"
type input "08:00"
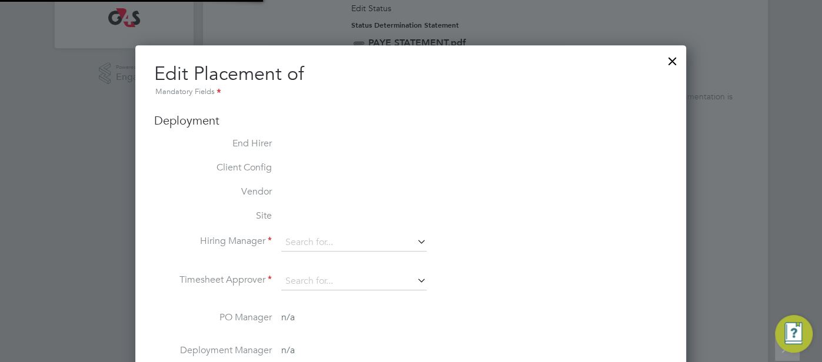
type input "17:00"
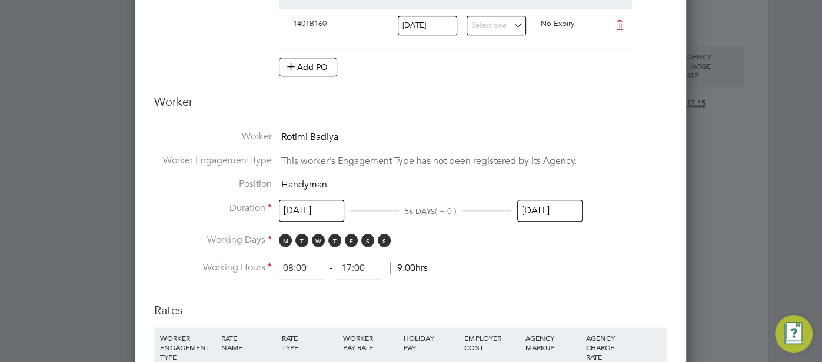
click at [569, 212] on input "[DATE]" at bounding box center [549, 211] width 65 height 22
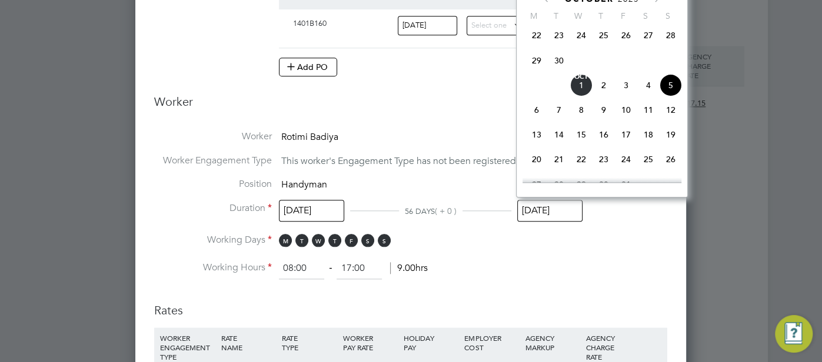
drag, startPoint x: 671, startPoint y: 117, endPoint x: 658, endPoint y: 147, distance: 32.7
click at [672, 118] on span "12" at bounding box center [670, 110] width 22 height 22
type input "[DATE]"
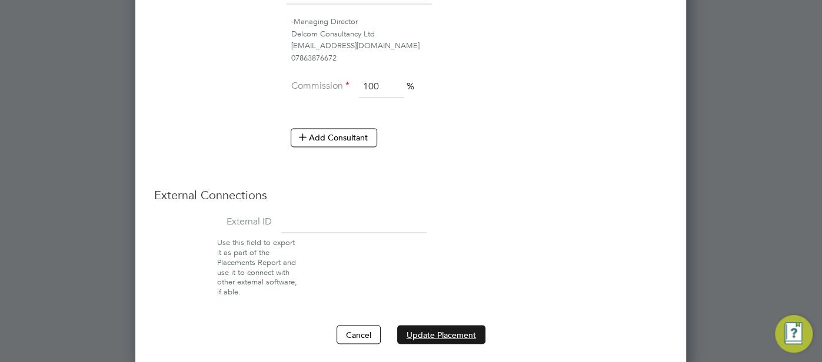
click at [446, 325] on button "Update Placement" at bounding box center [441, 334] width 88 height 19
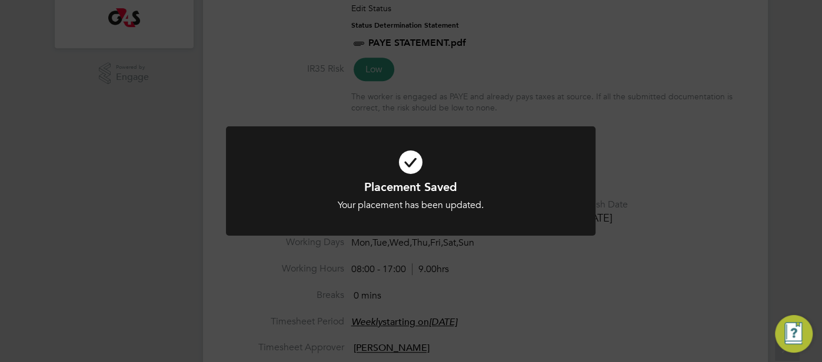
drag, startPoint x: 409, startPoint y: 159, endPoint x: 468, endPoint y: 139, distance: 61.6
click at [409, 159] on icon at bounding box center [411, 162] width 306 height 46
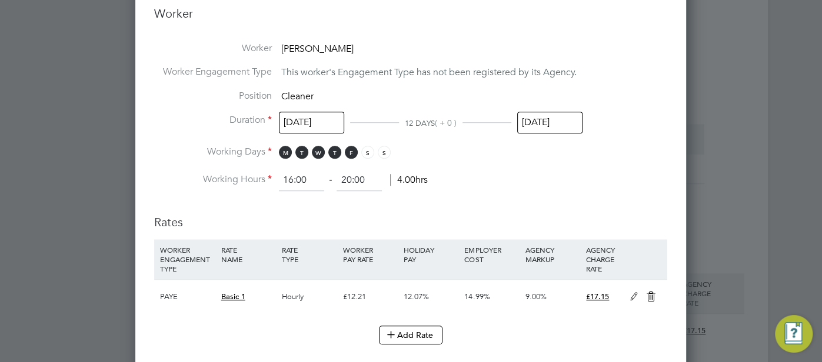
click at [542, 124] on input "[DATE]" at bounding box center [549, 123] width 65 height 22
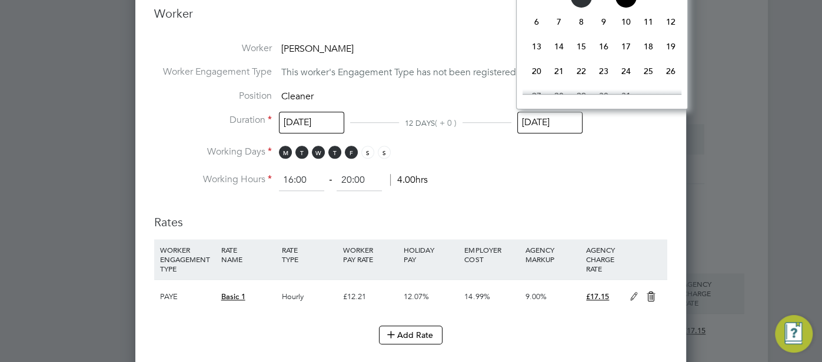
drag, startPoint x: 625, startPoint y: 27, endPoint x: 626, endPoint y: 49, distance: 22.4
click at [625, 28] on span "10" at bounding box center [626, 22] width 22 height 22
type input "[DATE]"
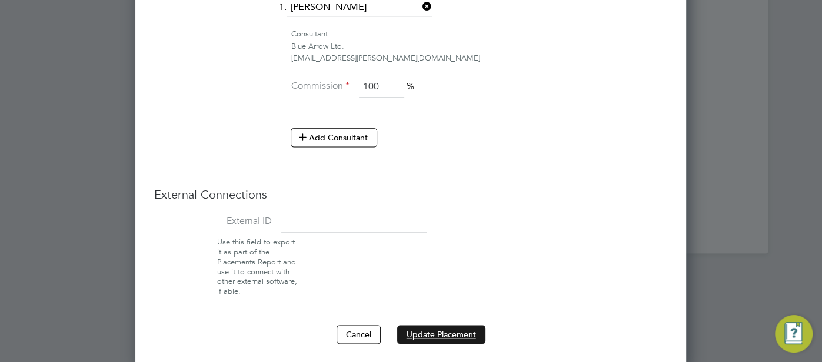
click at [446, 325] on button "Update Placement" at bounding box center [441, 334] width 88 height 19
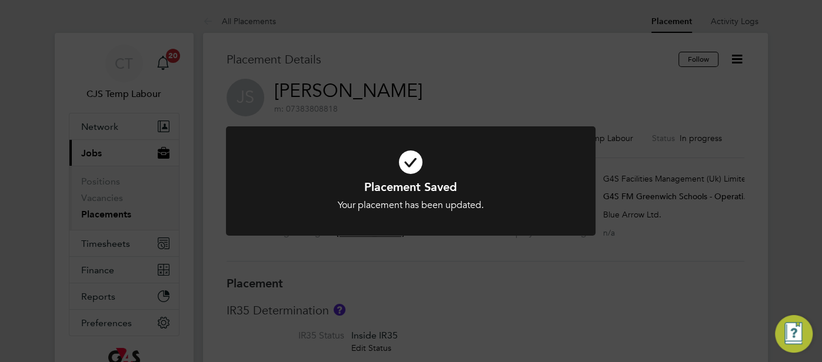
drag, startPoint x: 405, startPoint y: 155, endPoint x: 415, endPoint y: 157, distance: 10.2
click at [407, 156] on icon at bounding box center [411, 162] width 306 height 46
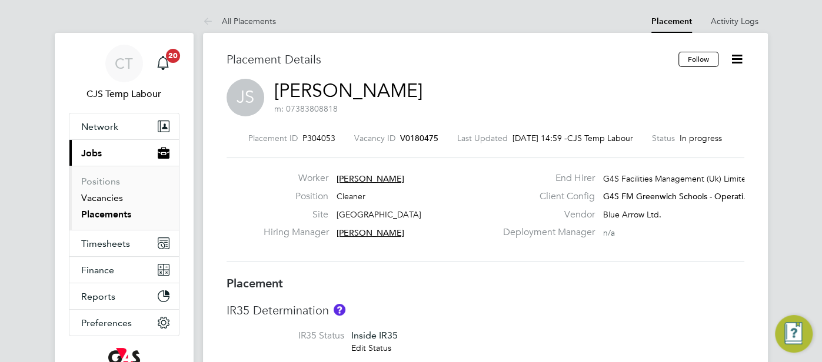
click at [102, 198] on link "Vacancies" at bounding box center [102, 197] width 42 height 11
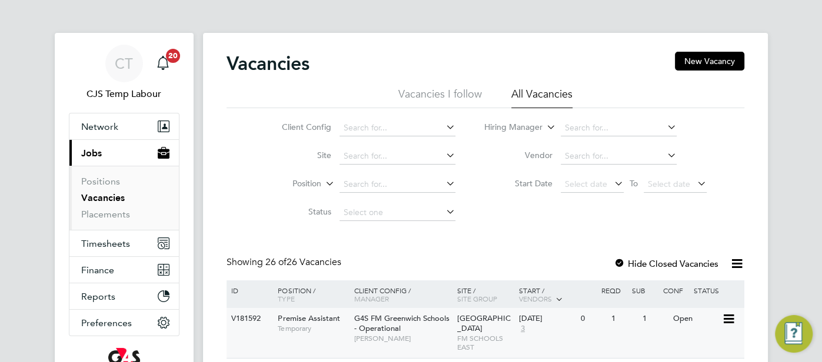
click at [483, 315] on div "Leigh Stationers' Academy FM SCHOOLS EAST" at bounding box center [485, 333] width 62 height 50
click at [88, 211] on link "Placements" at bounding box center [105, 214] width 49 height 11
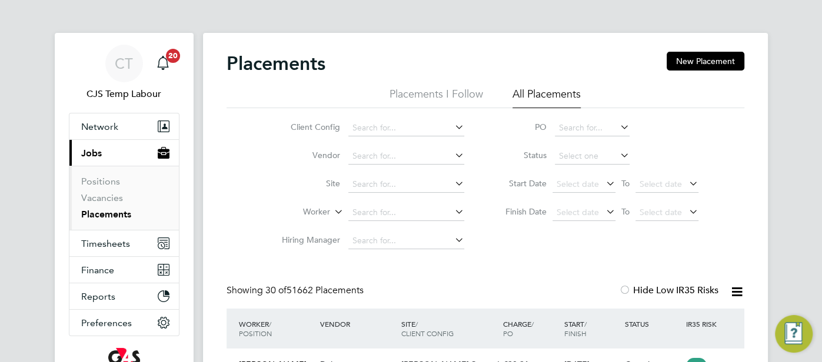
scroll to position [44, 102]
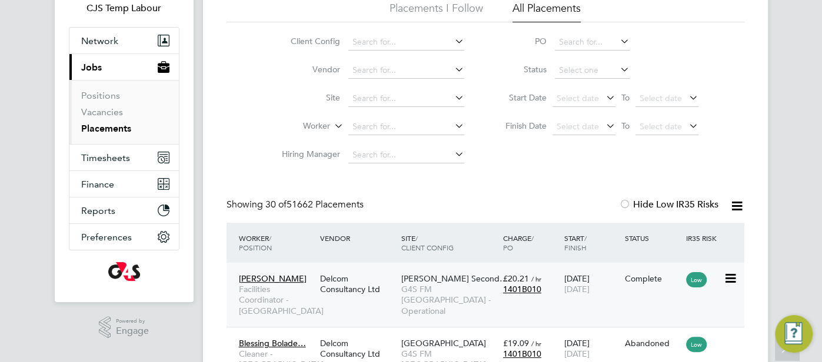
click at [551, 285] on div "1401B010" at bounding box center [530, 289] width 55 height 11
click at [486, 295] on span "G4S FM [GEOGRAPHIC_DATA] - Operational" at bounding box center [449, 300] width 96 height 32
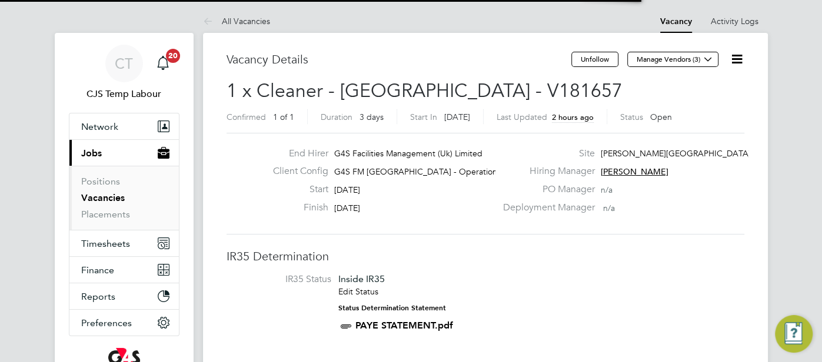
scroll to position [6, 5]
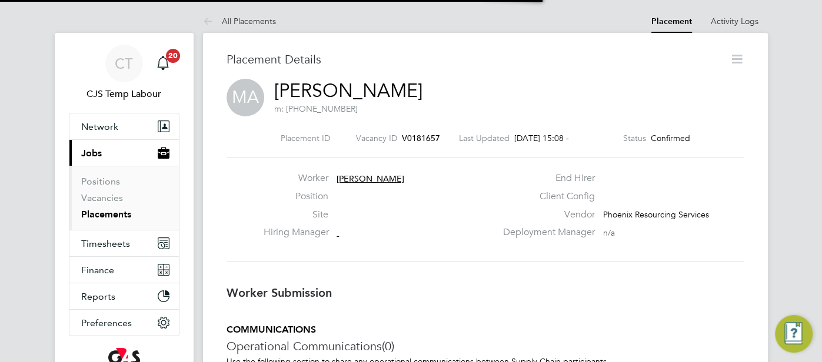
scroll to position [6, 6]
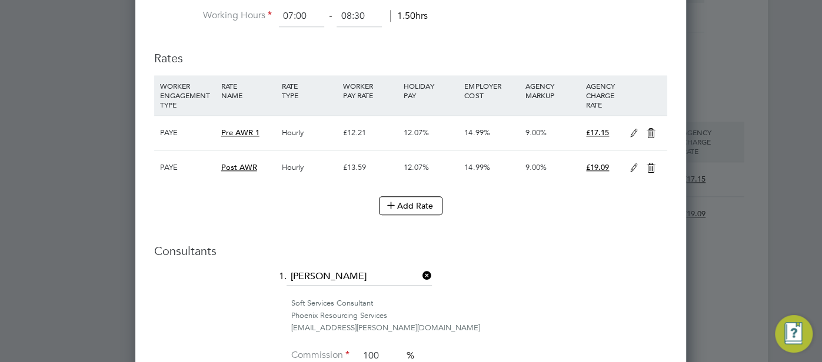
click at [652, 166] on icon at bounding box center [650, 168] width 15 height 9
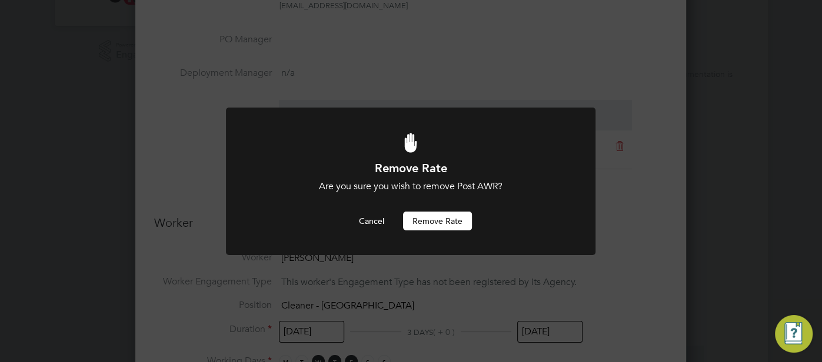
click at [454, 213] on button "Remove rate" at bounding box center [437, 221] width 69 height 19
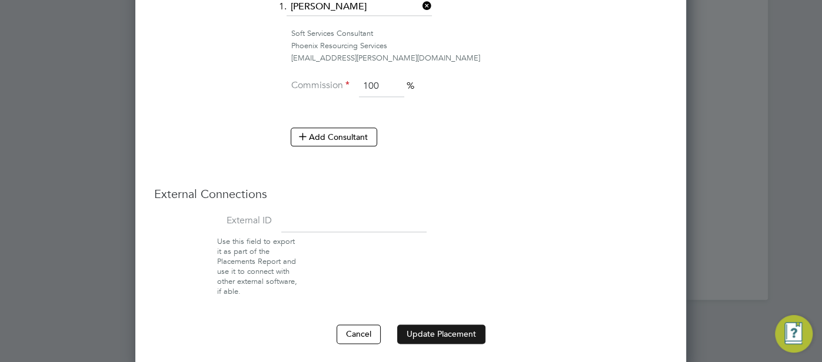
click at [428, 330] on button "Update Placement" at bounding box center [441, 334] width 88 height 19
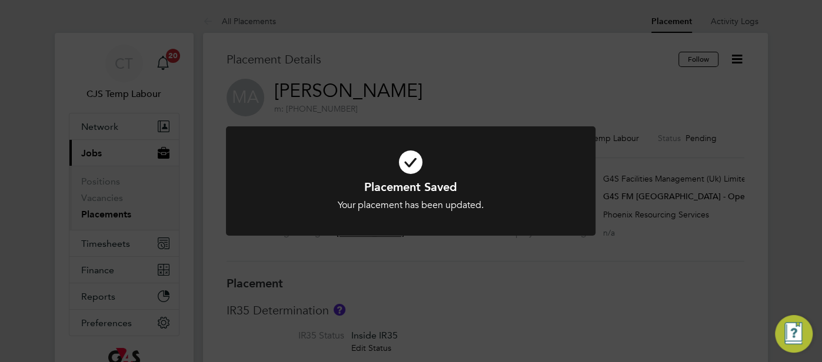
click at [408, 165] on icon at bounding box center [411, 162] width 306 height 46
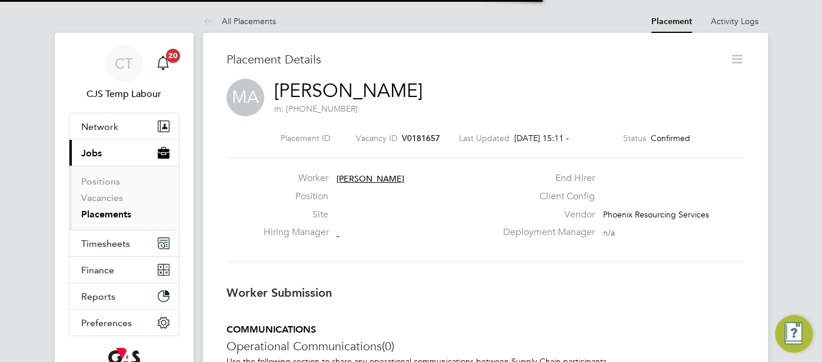
scroll to position [6, 6]
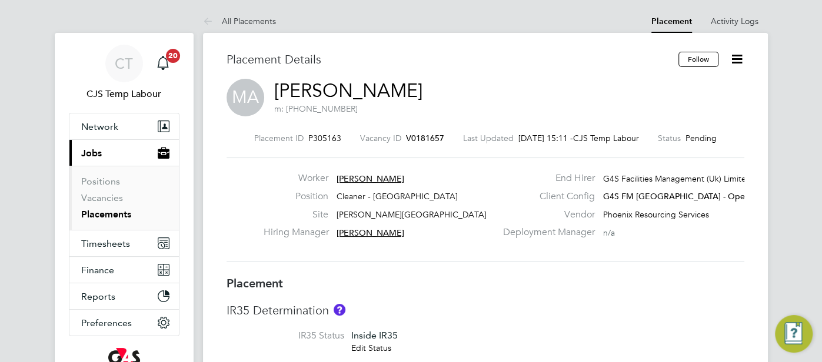
click at [411, 89] on link "[PERSON_NAME]" at bounding box center [348, 90] width 148 height 23
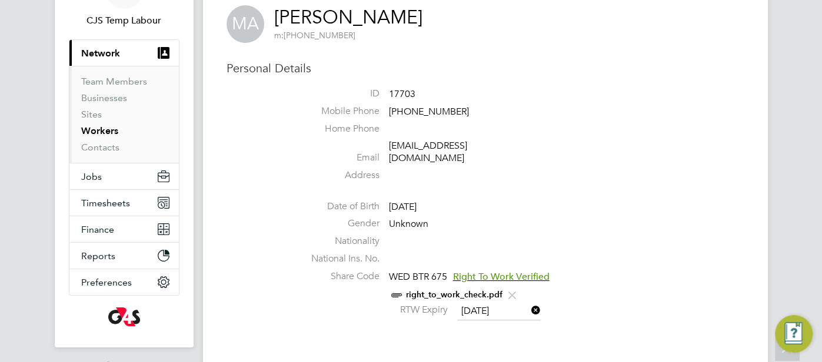
scroll to position [125, 0]
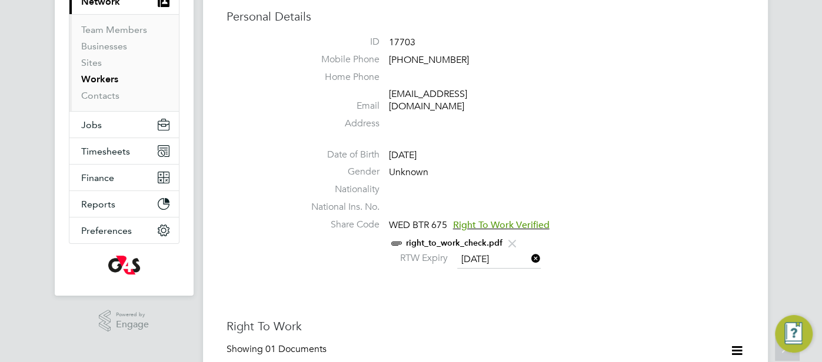
click at [479, 238] on link "right_to_work_check.pdf" at bounding box center [454, 243] width 96 height 10
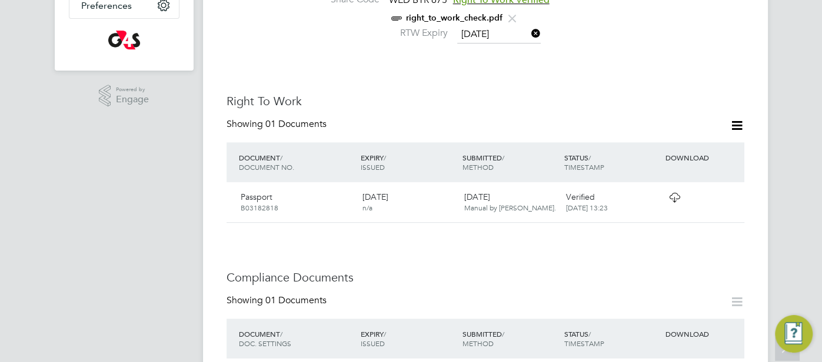
scroll to position [351, 0]
click at [663, 188] on div at bounding box center [692, 196] width 61 height 21
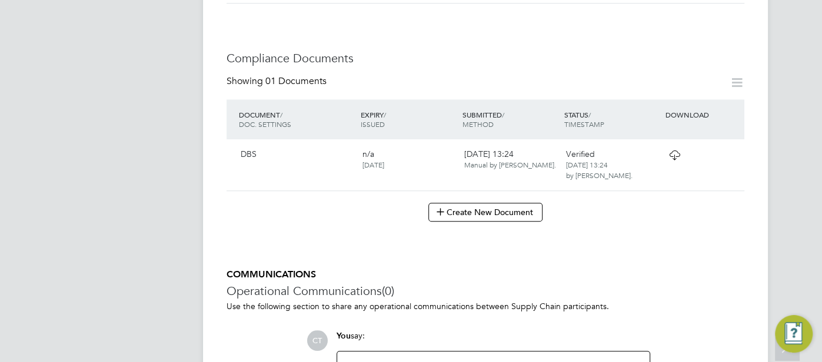
scroll to position [618, 0]
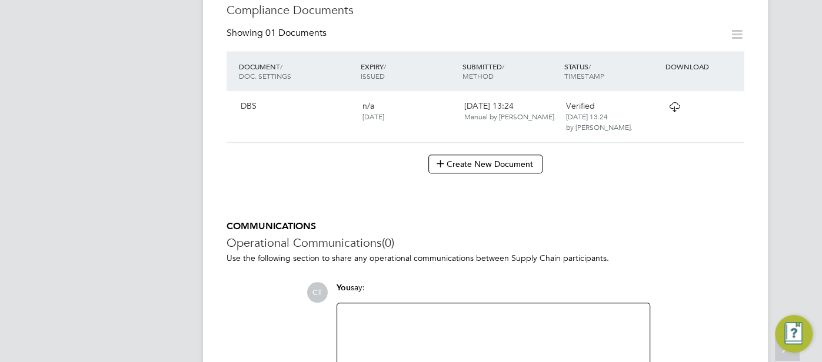
click at [662, 105] on div at bounding box center [692, 106] width 61 height 21
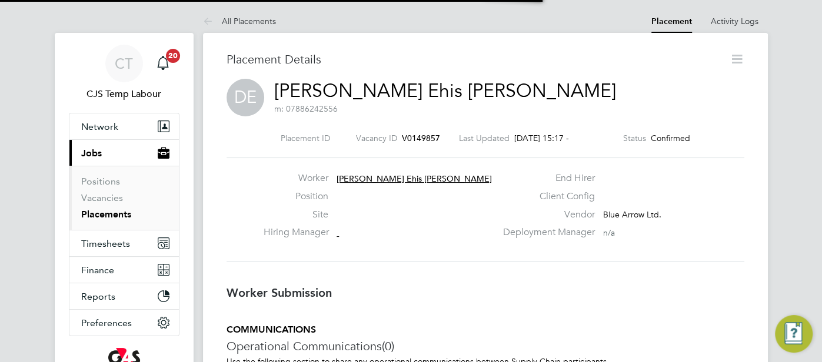
scroll to position [6, 0]
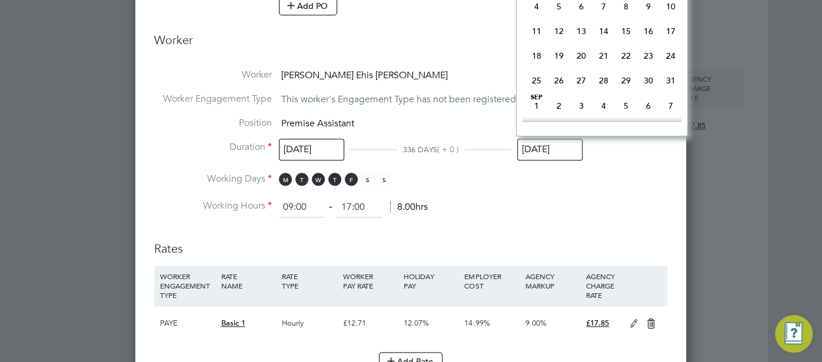
click at [566, 152] on input "02 Nov 2025" at bounding box center [549, 150] width 65 height 22
click at [670, 34] on span "5" at bounding box center [670, 27] width 22 height 22
type input "[DATE]"
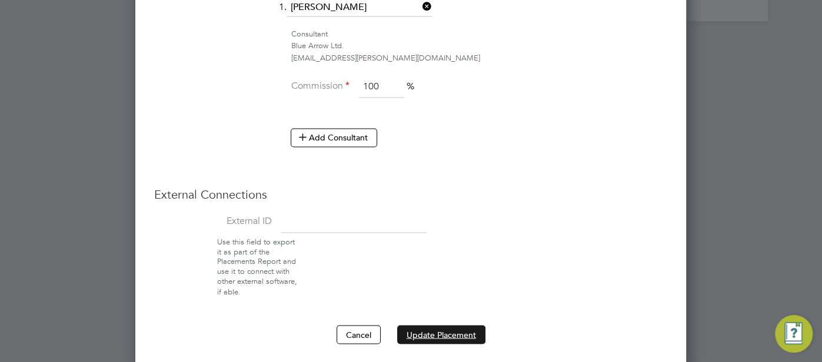
click at [439, 326] on button "Update Placement" at bounding box center [441, 334] width 88 height 19
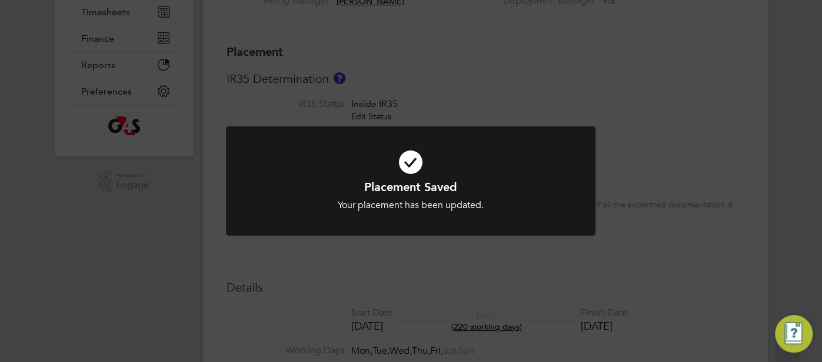
click at [411, 159] on icon at bounding box center [411, 162] width 306 height 46
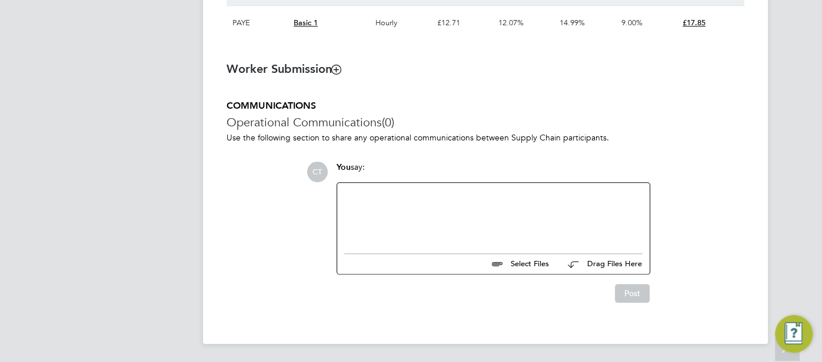
click at [392, 226] on div at bounding box center [493, 215] width 298 height 51
click at [642, 298] on button "Post" at bounding box center [632, 293] width 35 height 19
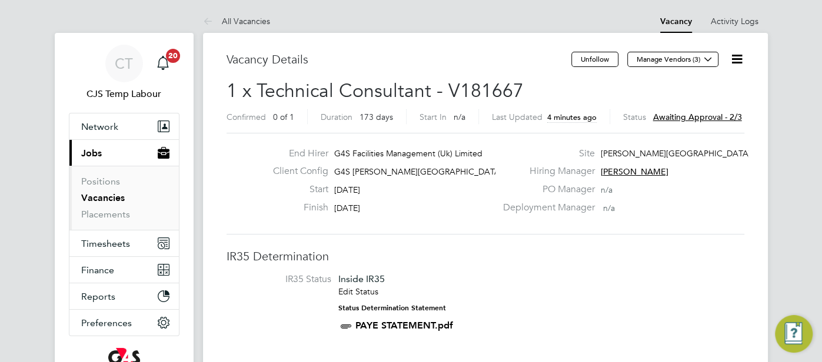
click at [738, 62] on icon at bounding box center [736, 59] width 15 height 15
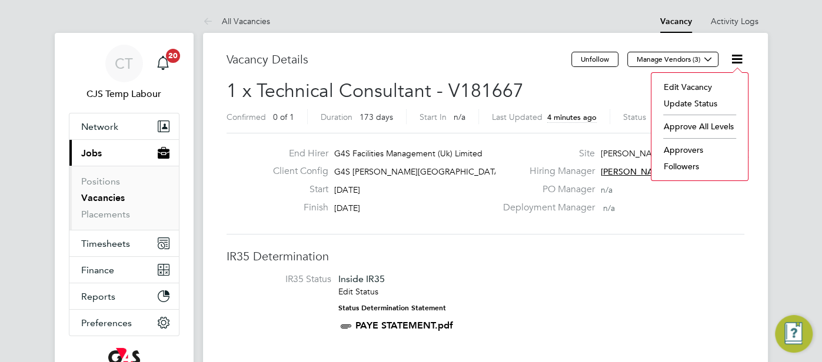
click at [700, 144] on li "Approvers" at bounding box center [699, 150] width 85 height 16
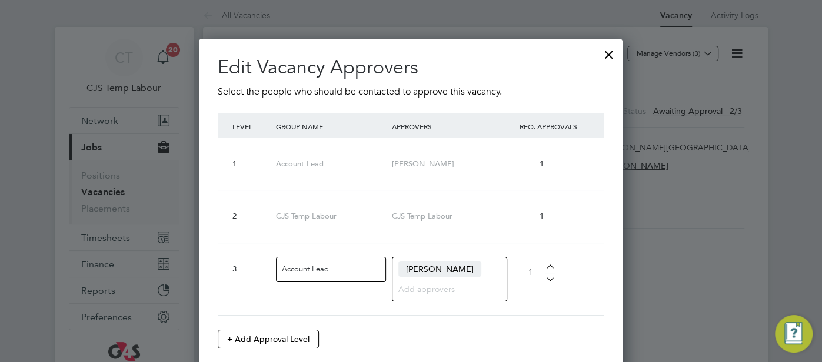
scroll to position [17, 0]
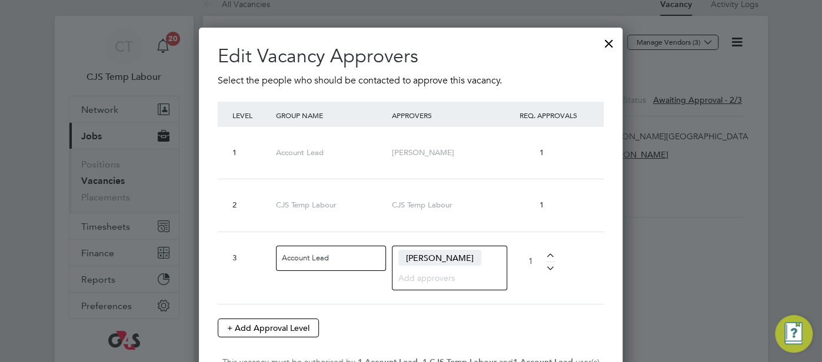
click at [606, 41] on div at bounding box center [608, 40] width 21 height 21
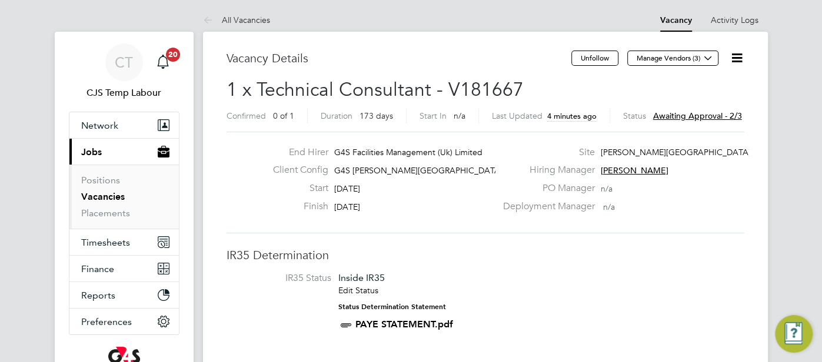
scroll to position [0, 0]
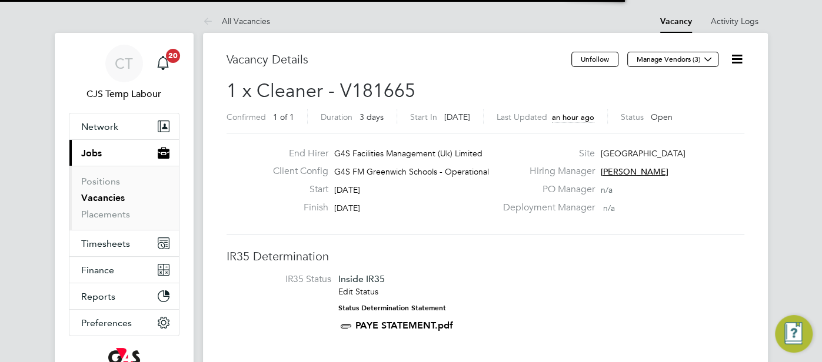
scroll to position [6, 6]
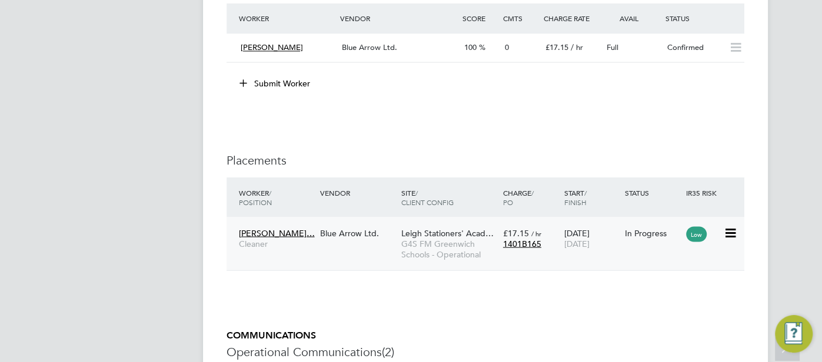
click at [629, 235] on div "In Progress" at bounding box center [652, 233] width 55 height 11
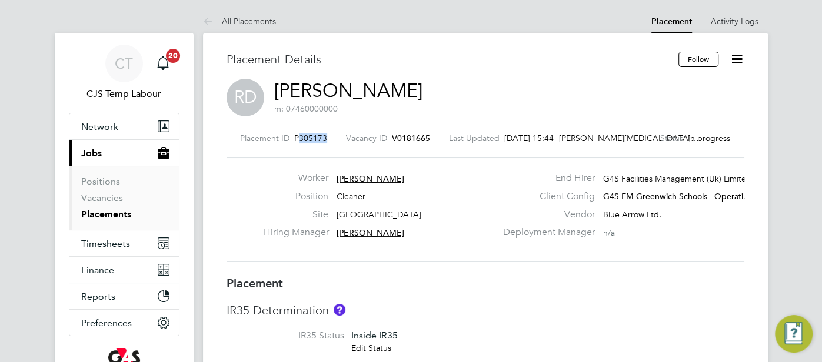
drag, startPoint x: 335, startPoint y: 139, endPoint x: 306, endPoint y: 141, distance: 28.3
click at [306, 141] on div "Placement ID P305173 Vacancy ID V0181665 Last Updated 01 Oct 2025, 15:44 - Cosm…" at bounding box center [485, 138] width 518 height 11
copy span "305173"
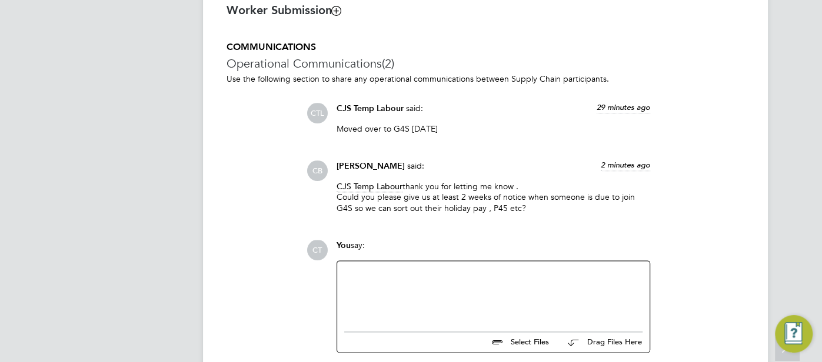
scroll to position [1029, 0]
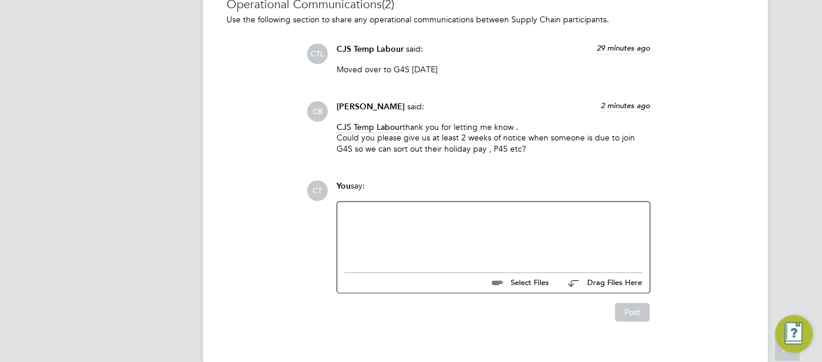
click at [428, 231] on div at bounding box center [493, 234] width 298 height 51
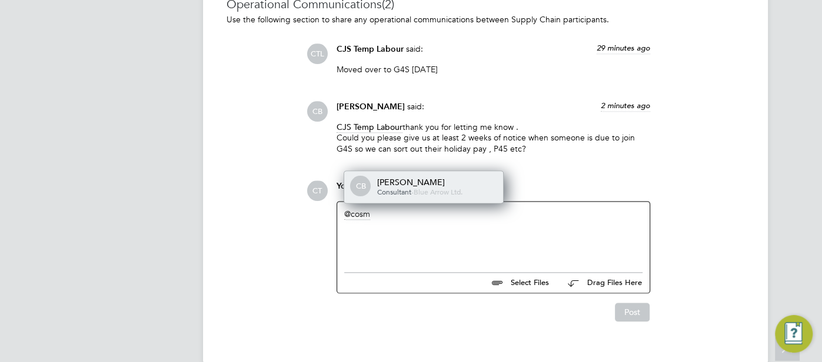
click at [442, 177] on div "[PERSON_NAME]" at bounding box center [436, 182] width 118 height 11
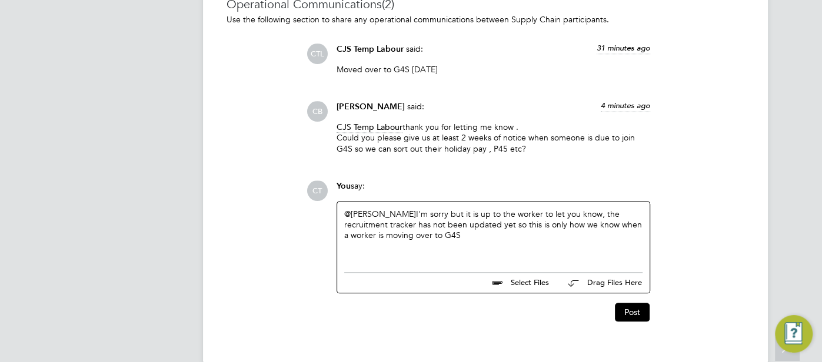
click at [586, 218] on div "@[PERSON_NAME] ​ I'm sorry but it is up to the worker to let you know, the recr…" at bounding box center [493, 234] width 298 height 51
click at [398, 226] on div "@[PERSON_NAME] ​ I'm sorry but it is up to the worker to let you know that they…" at bounding box center [493, 234] width 298 height 51
click at [634, 230] on div "@[PERSON_NAME] ​ I'm sorry but it is up to the worker to let you know that they…" at bounding box center [493, 234] width 298 height 51
drag, startPoint x: 446, startPoint y: 241, endPoint x: 395, endPoint y: 236, distance: 50.8
click at [395, 236] on div "@[PERSON_NAME] ​ I'm sorry but it is up to the worker to let you know that they…" at bounding box center [493, 234] width 298 height 51
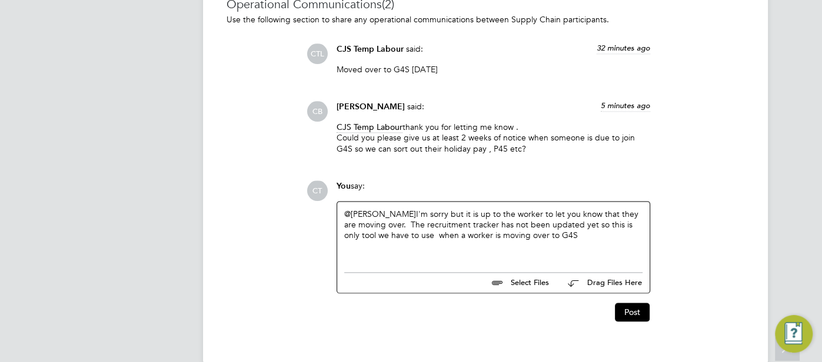
click at [566, 242] on div "@[PERSON_NAME] ​ I'm sorry but it is up to the worker to let you know that they…" at bounding box center [493, 234] width 298 height 51
click at [421, 239] on div "@[PERSON_NAME] ​ I'm sorry but it is up to the worker to let you know that they…" at bounding box center [493, 234] width 298 height 51
click at [633, 310] on button "Post" at bounding box center [632, 312] width 35 height 19
